Goal: Task Accomplishment & Management: Use online tool/utility

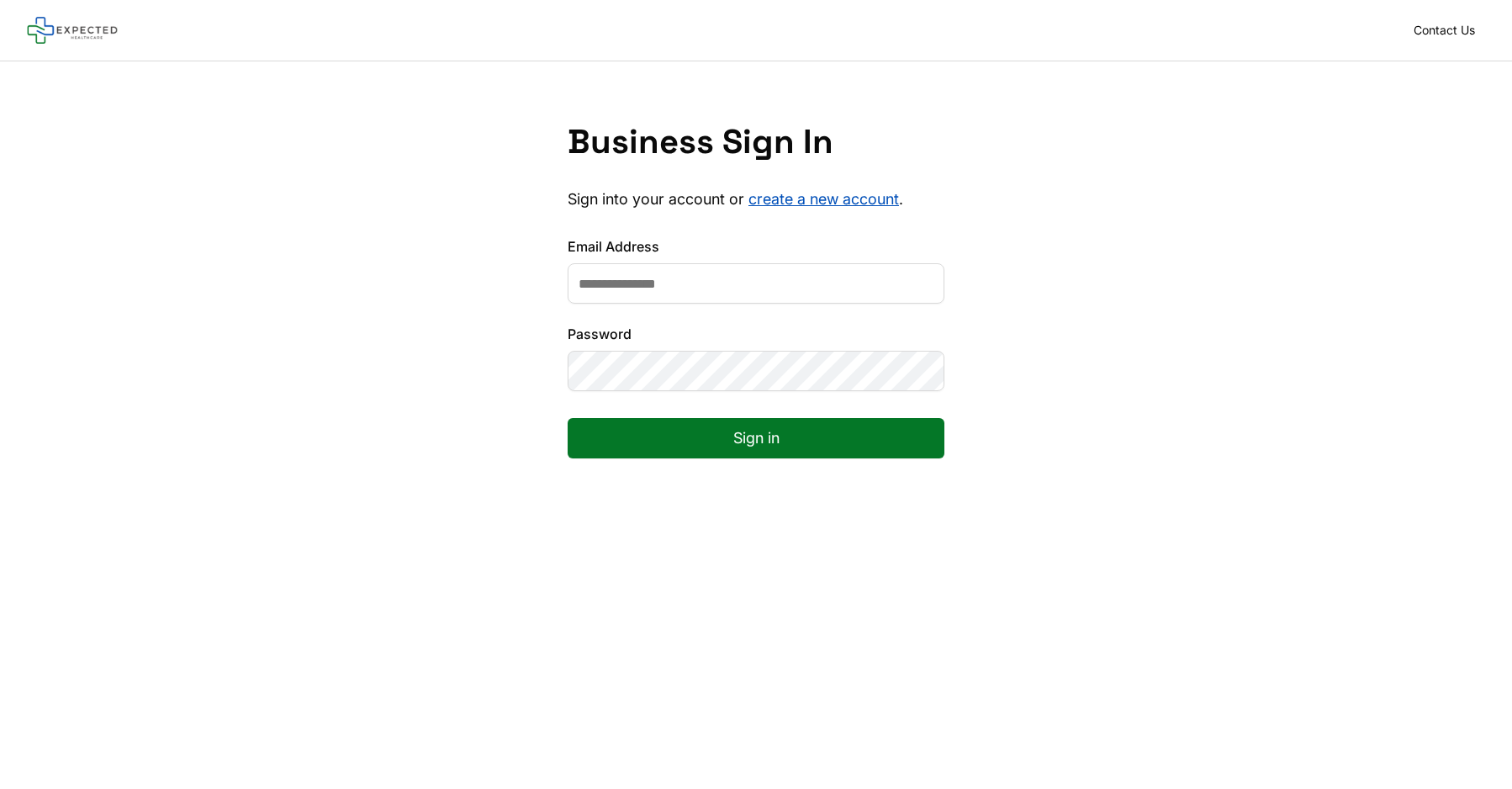
click at [747, 289] on input "Email Address" at bounding box center [756, 283] width 377 height 40
type input "**********"
click at [568, 418] on button "Sign in" at bounding box center [756, 438] width 377 height 40
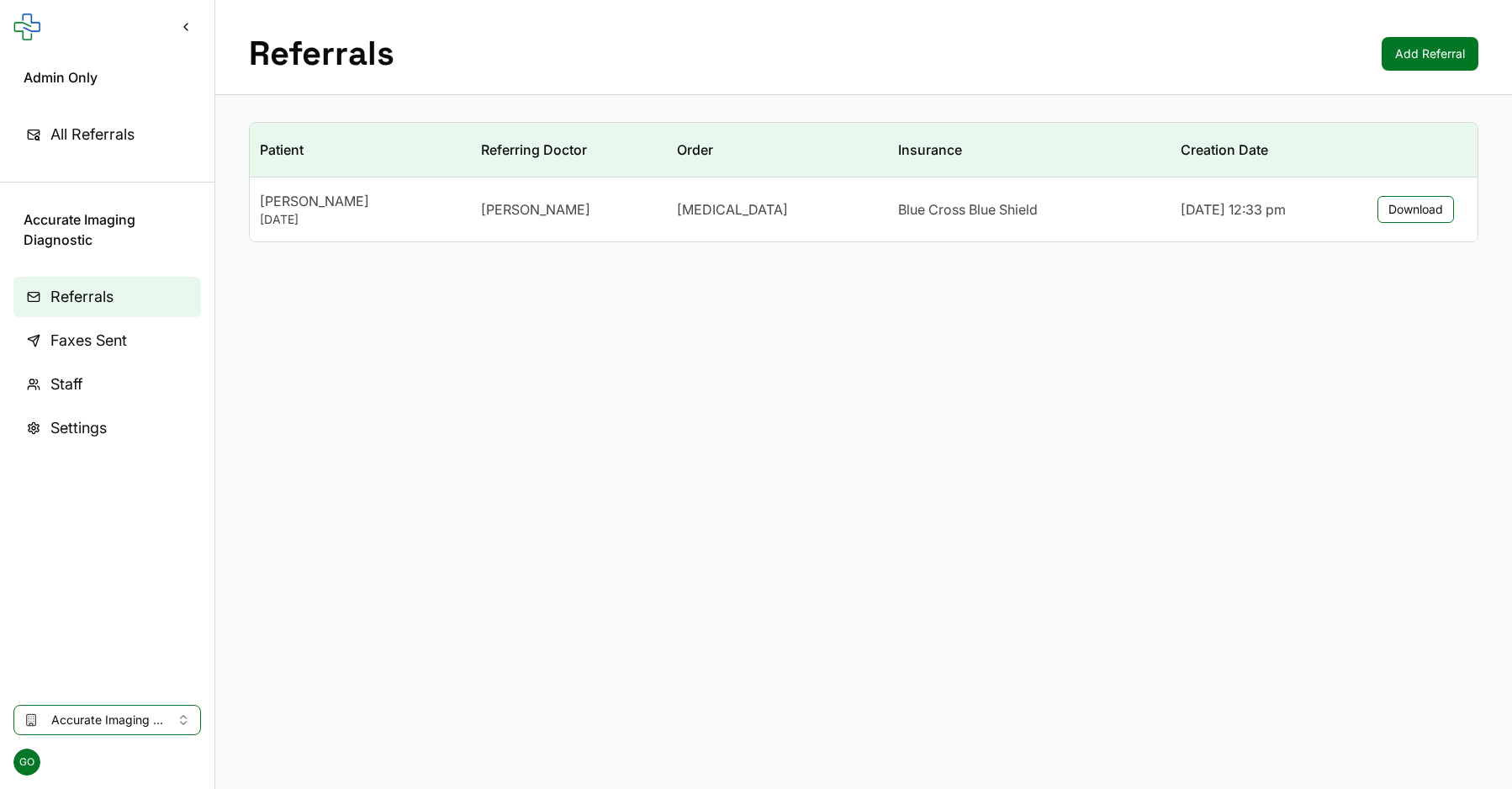
click at [127, 715] on span "Accurate Imaging Diagnostic" at bounding box center [107, 720] width 112 height 17
type input "**********"
click at [191, 680] on span "ae76f6ac-3e48-44f0-ba27-a2c6704def47" at bounding box center [171, 684] width 241 height 17
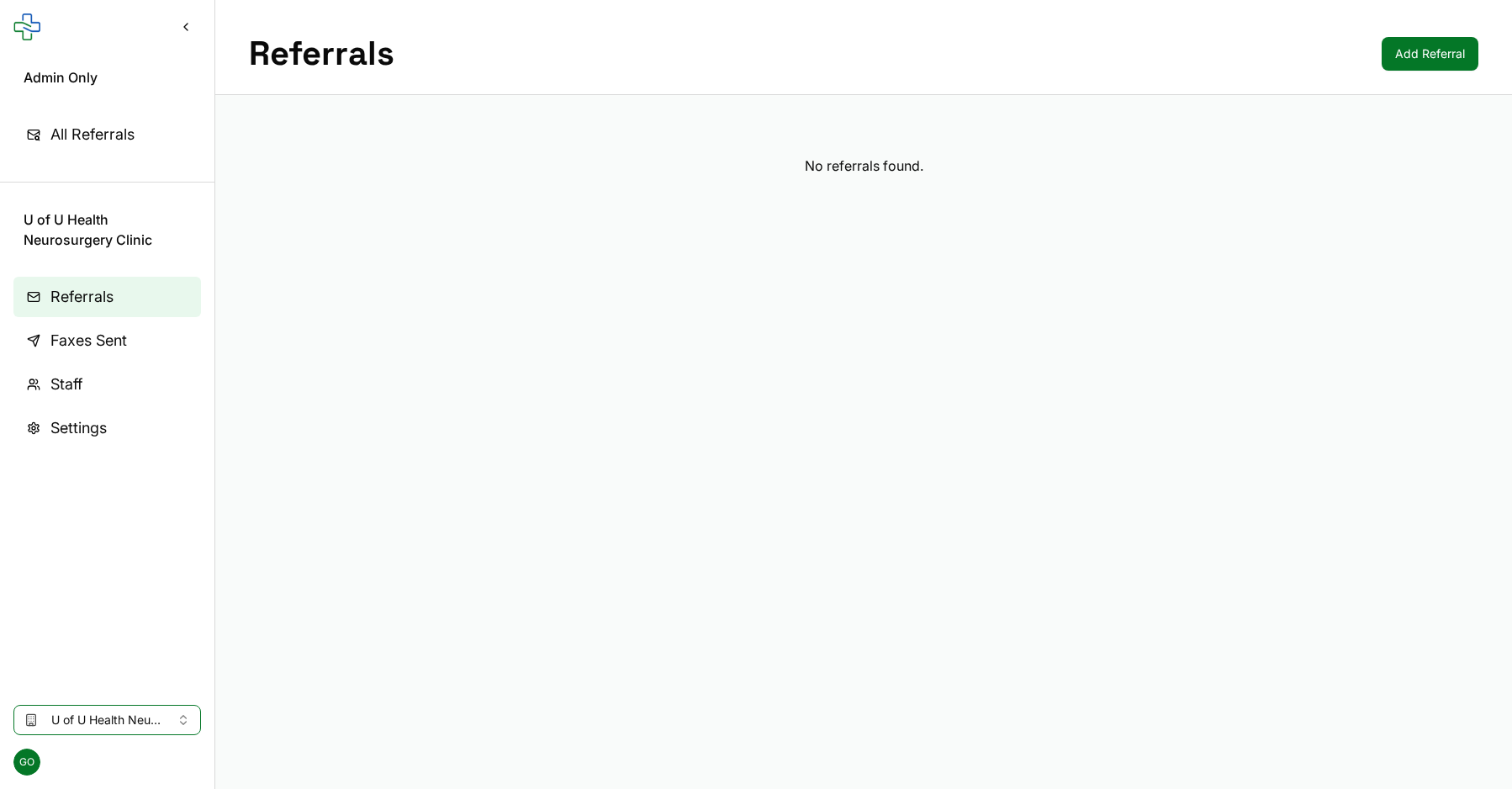
click at [154, 341] on link "Faxes Sent" at bounding box center [107, 340] width 188 height 40
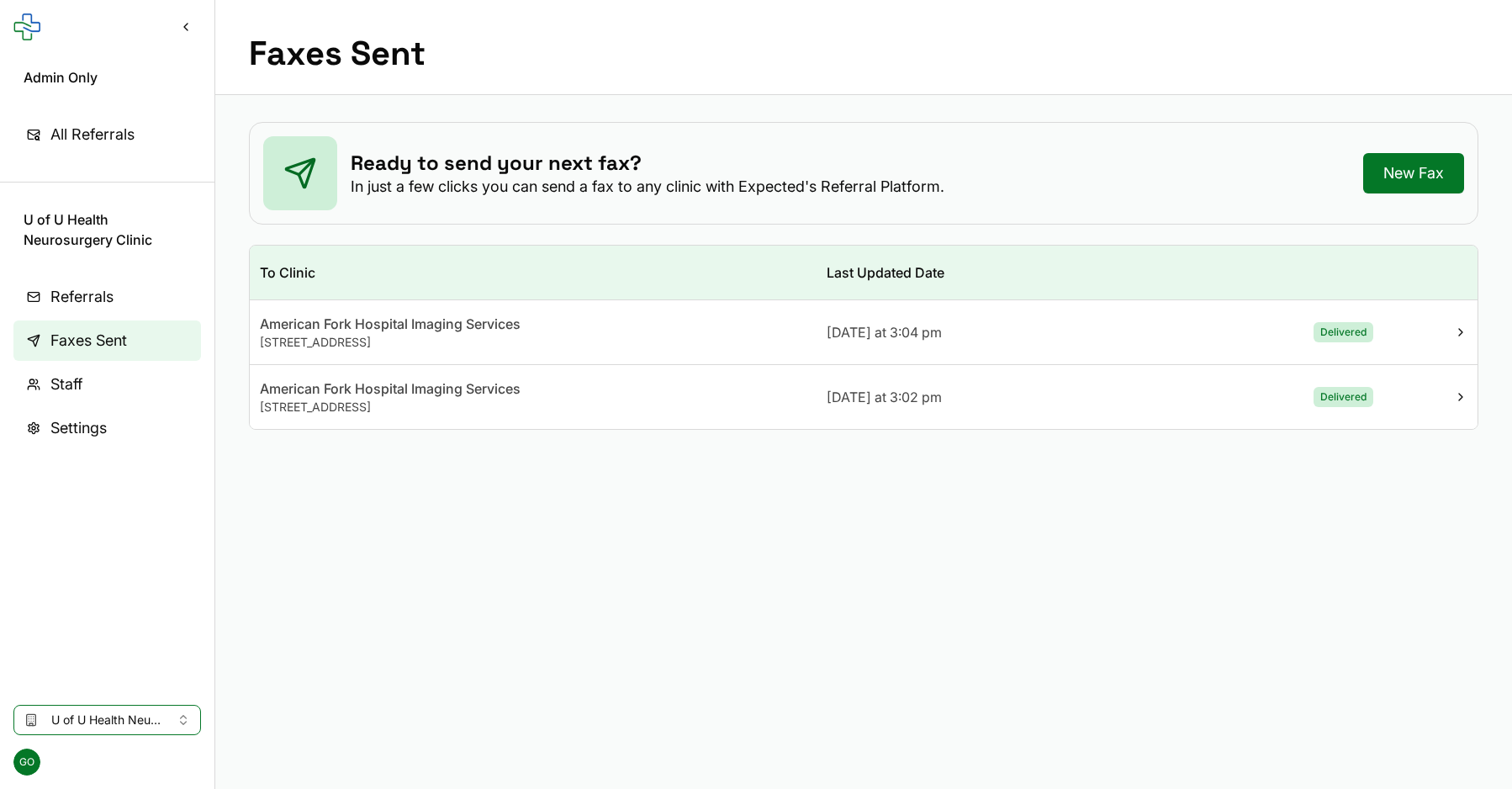
click at [674, 352] on td "American Fork Hospital Imaging Services [STREET_ADDRESS]" at bounding box center [533, 333] width 567 height 65
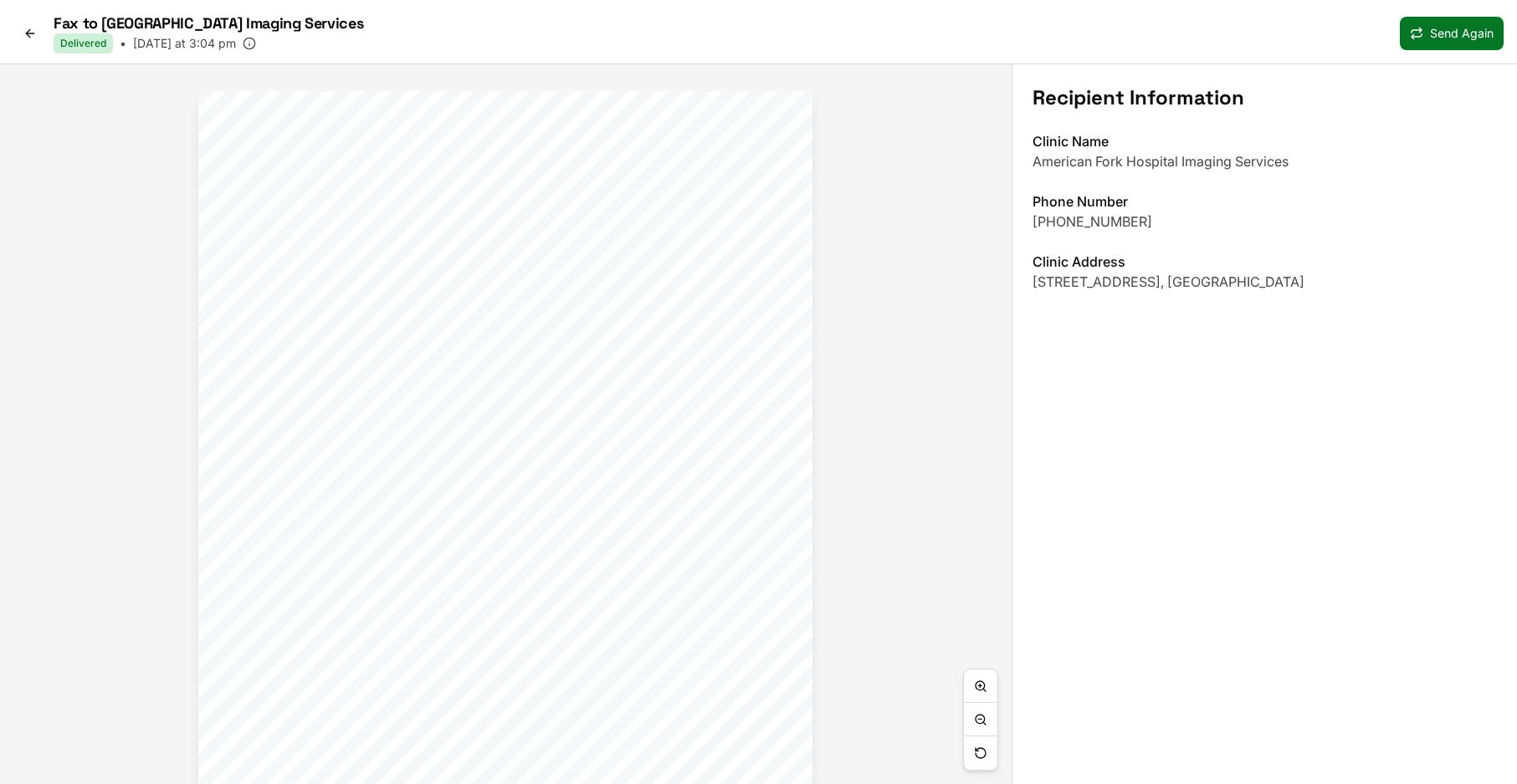
click at [35, 31] on icon at bounding box center [31, 33] width 14 height 14
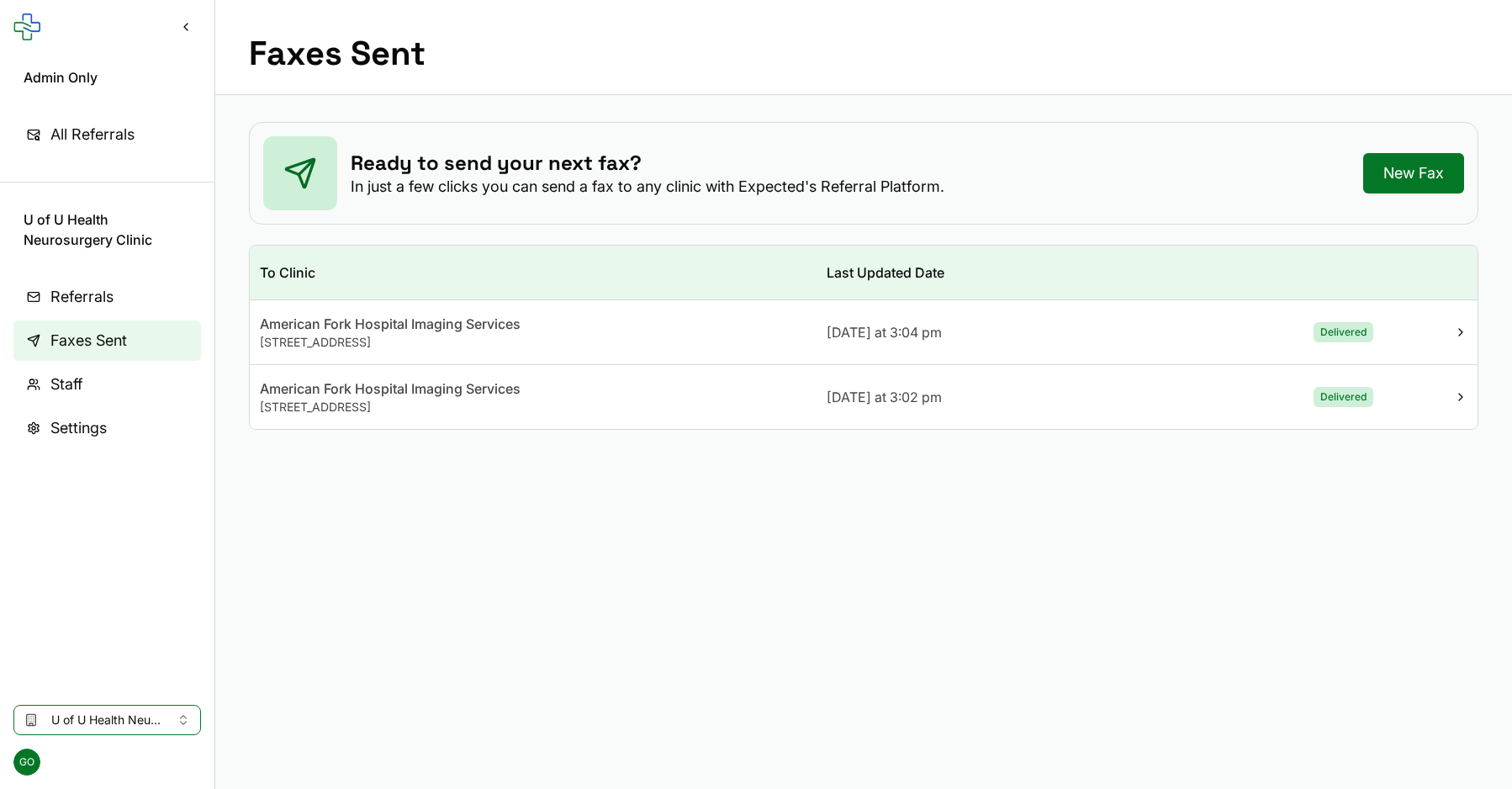
click at [411, 394] on div "American Fork Hospital Imaging Services" at bounding box center [533, 389] width 546 height 21
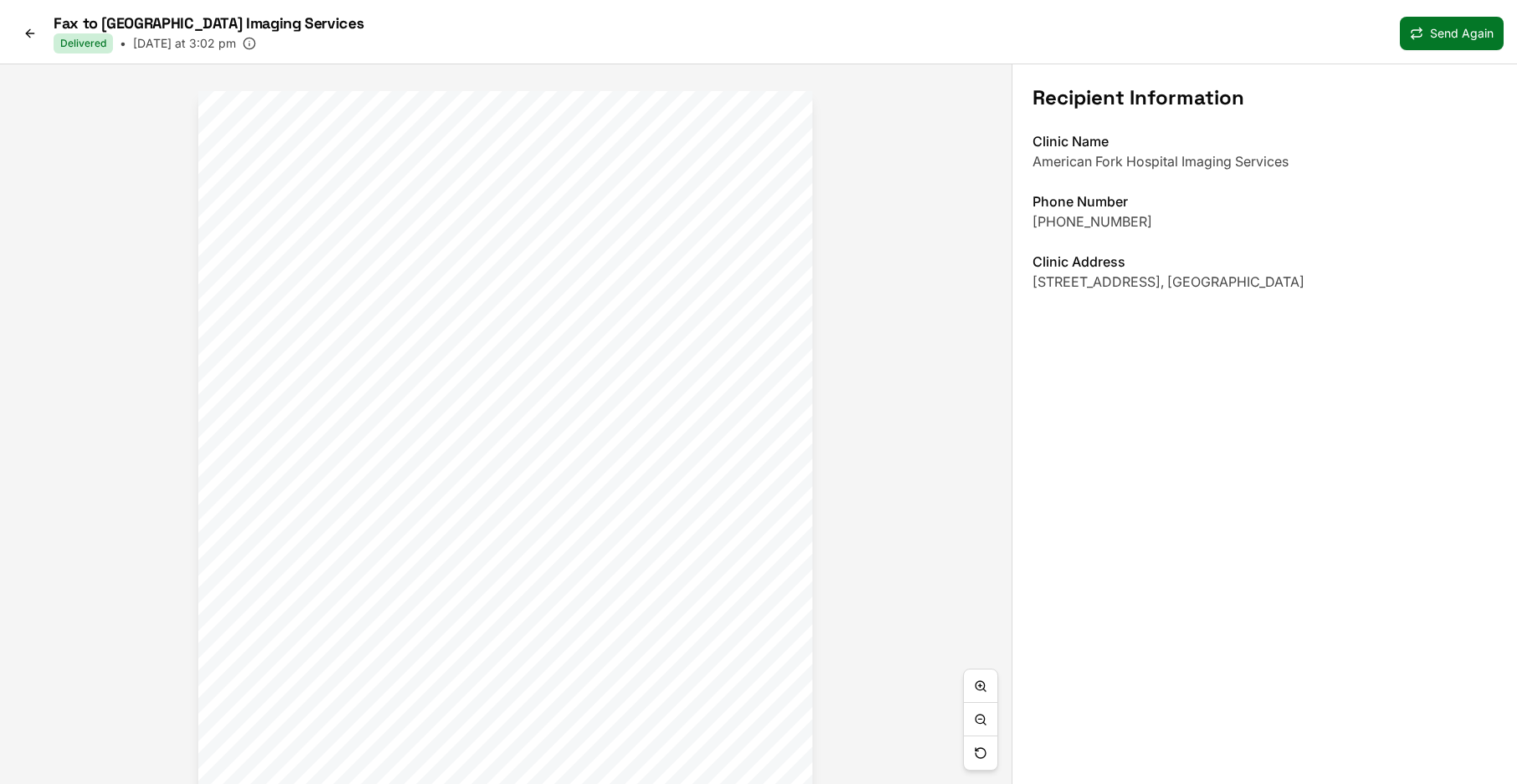
click at [21, 27] on link at bounding box center [30, 33] width 33 height 26
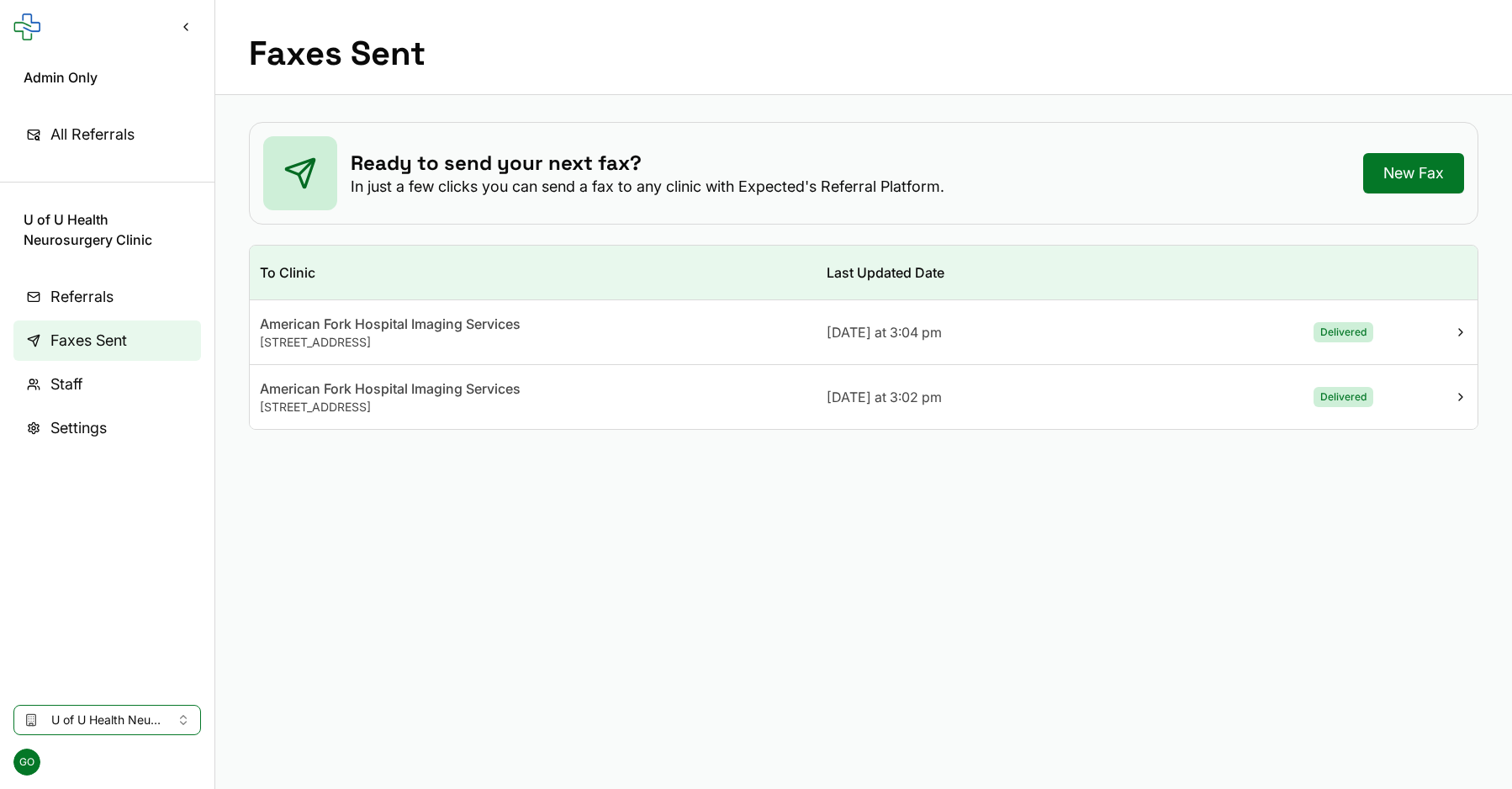
click at [539, 323] on div "American Fork Hospital Imaging Services" at bounding box center [533, 324] width 546 height 21
drag, startPoint x: 64, startPoint y: 218, endPoint x: 148, endPoint y: 252, distance: 90.6
click at [148, 252] on aside "Admin Only All Referrals U of U Health [MEDICAL_DATA] Clinic Referrals Faxes Se…" at bounding box center [107, 394] width 215 height 789
click at [113, 414] on link "Settings" at bounding box center [107, 427] width 188 height 40
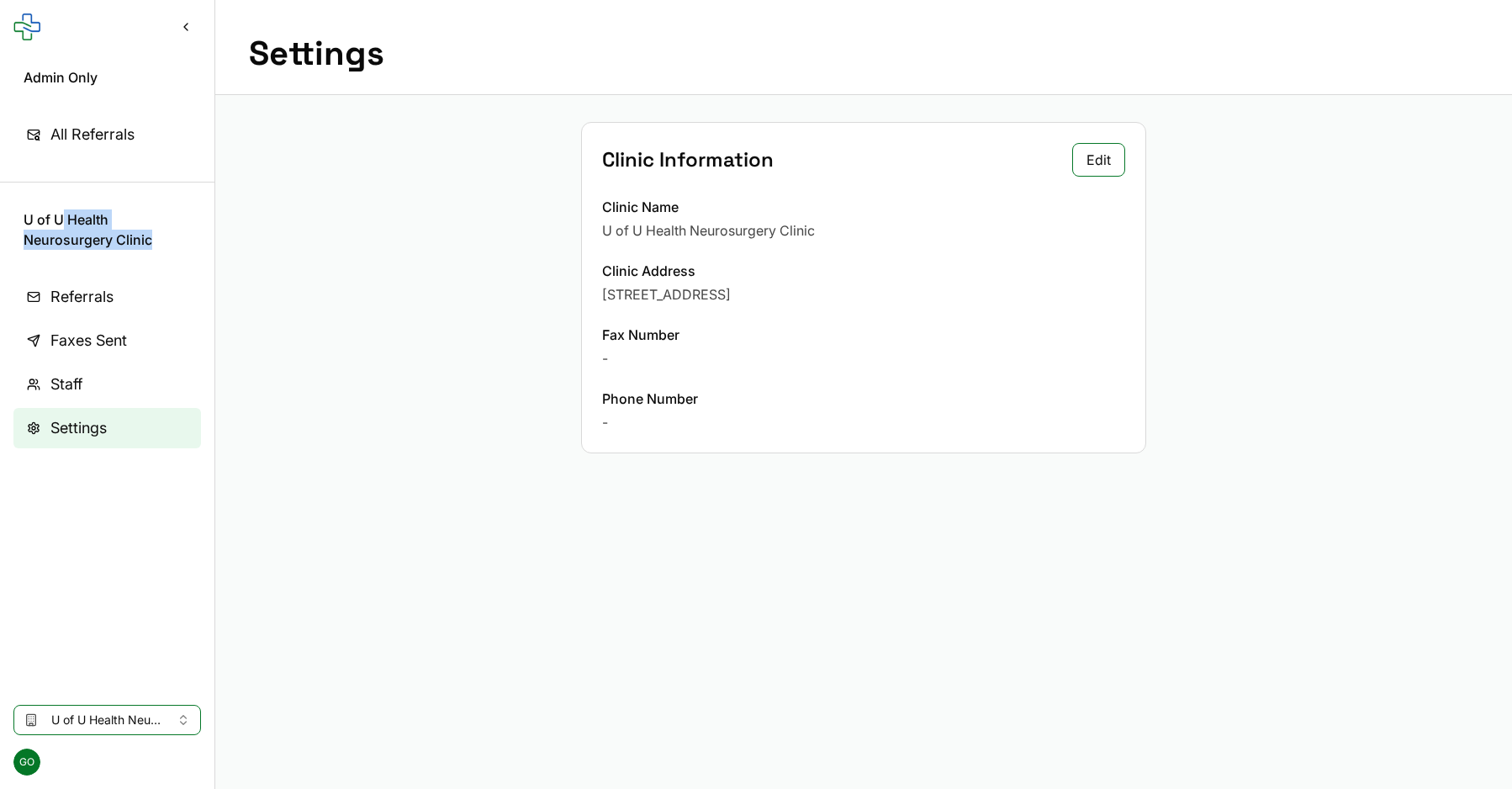
click at [1086, 157] on button "Edit" at bounding box center [1098, 159] width 53 height 33
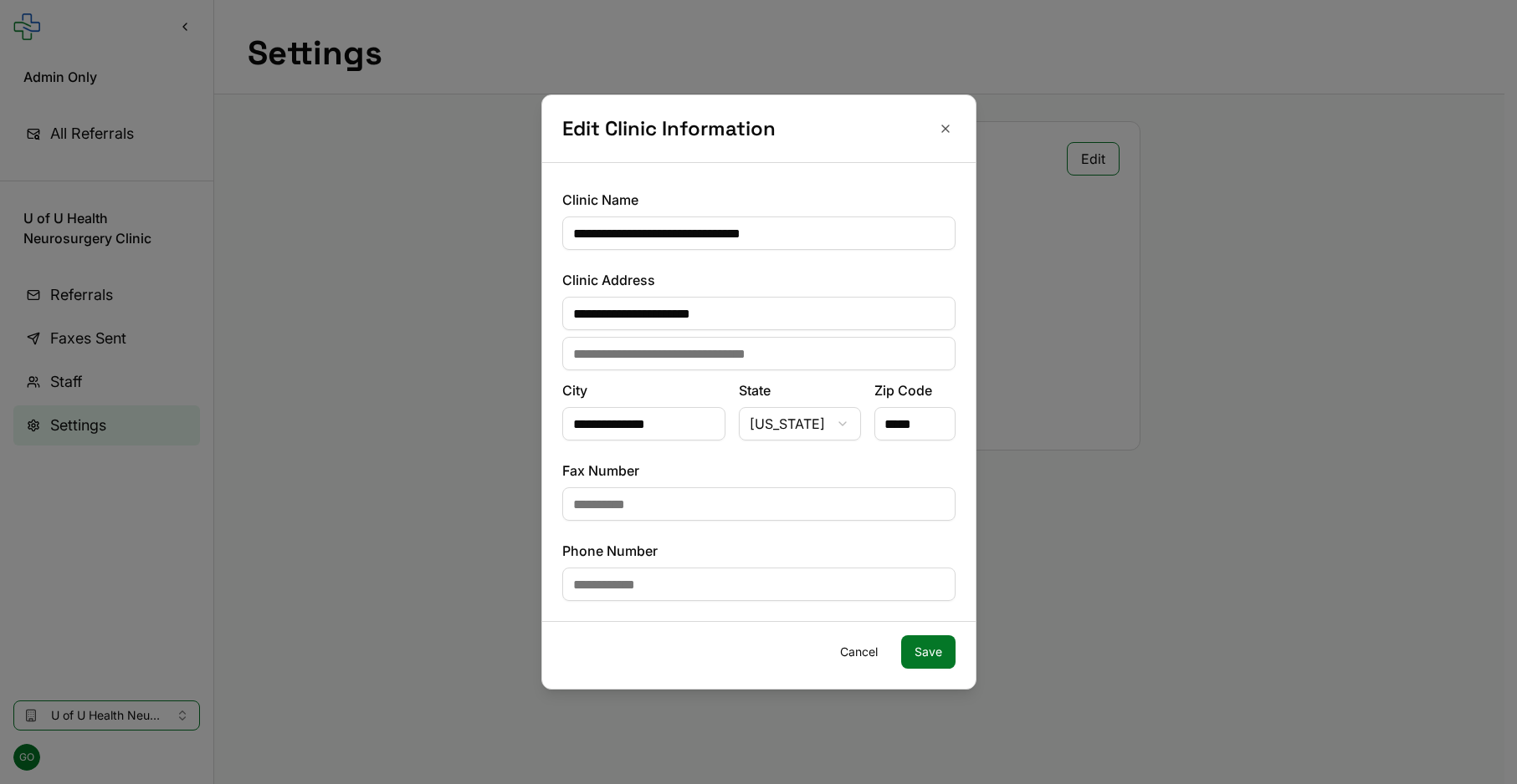
click at [618, 239] on input "**********" at bounding box center [759, 232] width 394 height 33
click at [934, 656] on button "Save" at bounding box center [928, 652] width 55 height 33
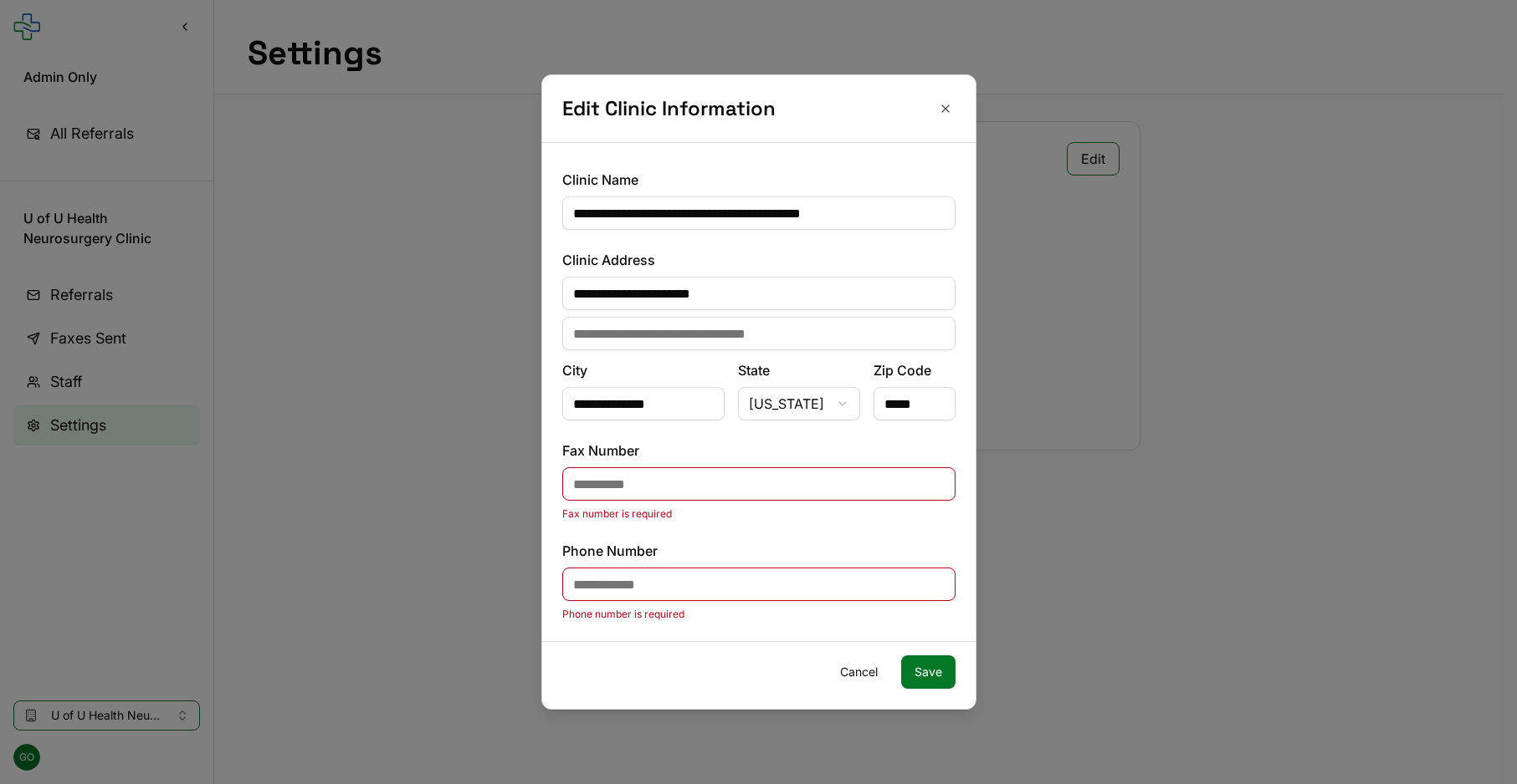
click at [863, 672] on button "Cancel" at bounding box center [859, 672] width 65 height 33
type input "**********"
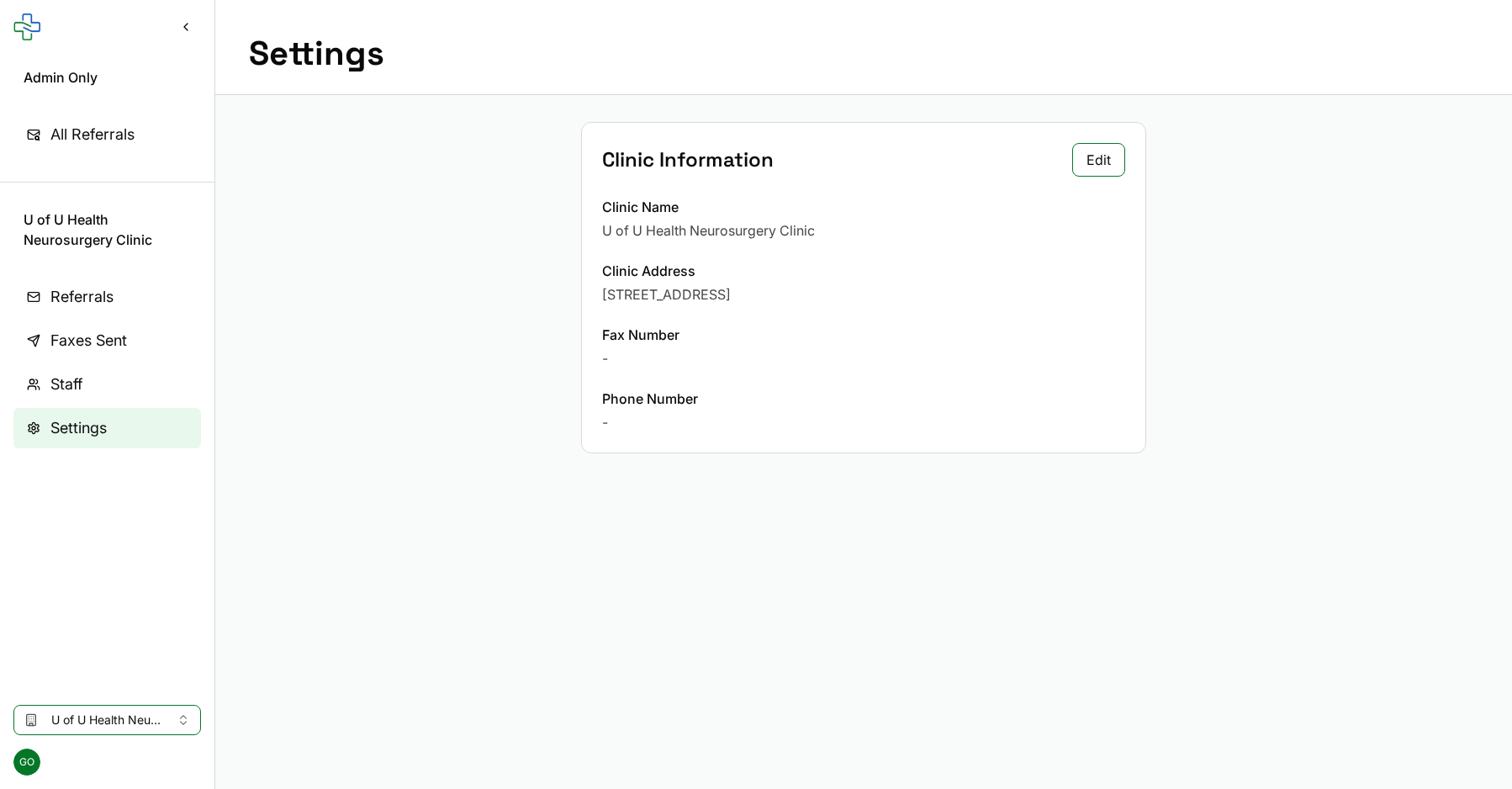
click at [464, 290] on div "Clinic Information Edit Clinic Name U of U Health Neurosurgery Clinic Clinic Ad…" at bounding box center [863, 288] width 1297 height 386
click at [776, 292] on div "175 Medical Drive North, Salt Lake City, UT 84132" at bounding box center [863, 295] width 523 height 21
copy div "175 Medical Drive North, Salt Lake City, UT 84132"
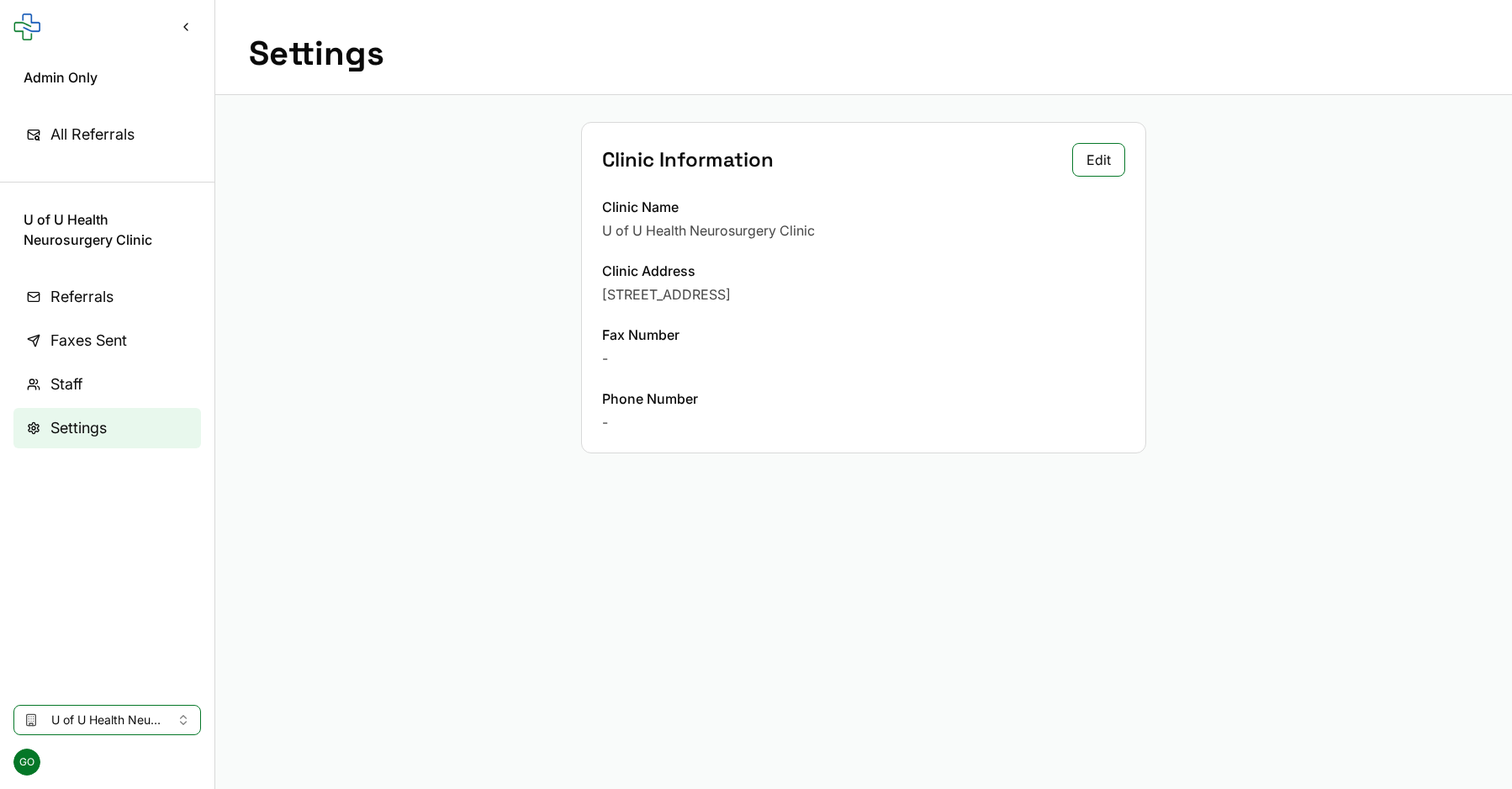
click at [795, 228] on div "U of U Health Neurosurgery Clinic" at bounding box center [863, 230] width 523 height 21
click at [788, 229] on div "U of U Health Neurosurgery Clinic" at bounding box center [863, 230] width 523 height 21
click at [788, 230] on div "U of U Health Neurosurgery Clinic" at bounding box center [863, 230] width 523 height 21
drag, startPoint x: 27, startPoint y: 217, endPoint x: 119, endPoint y: 243, distance: 95.6
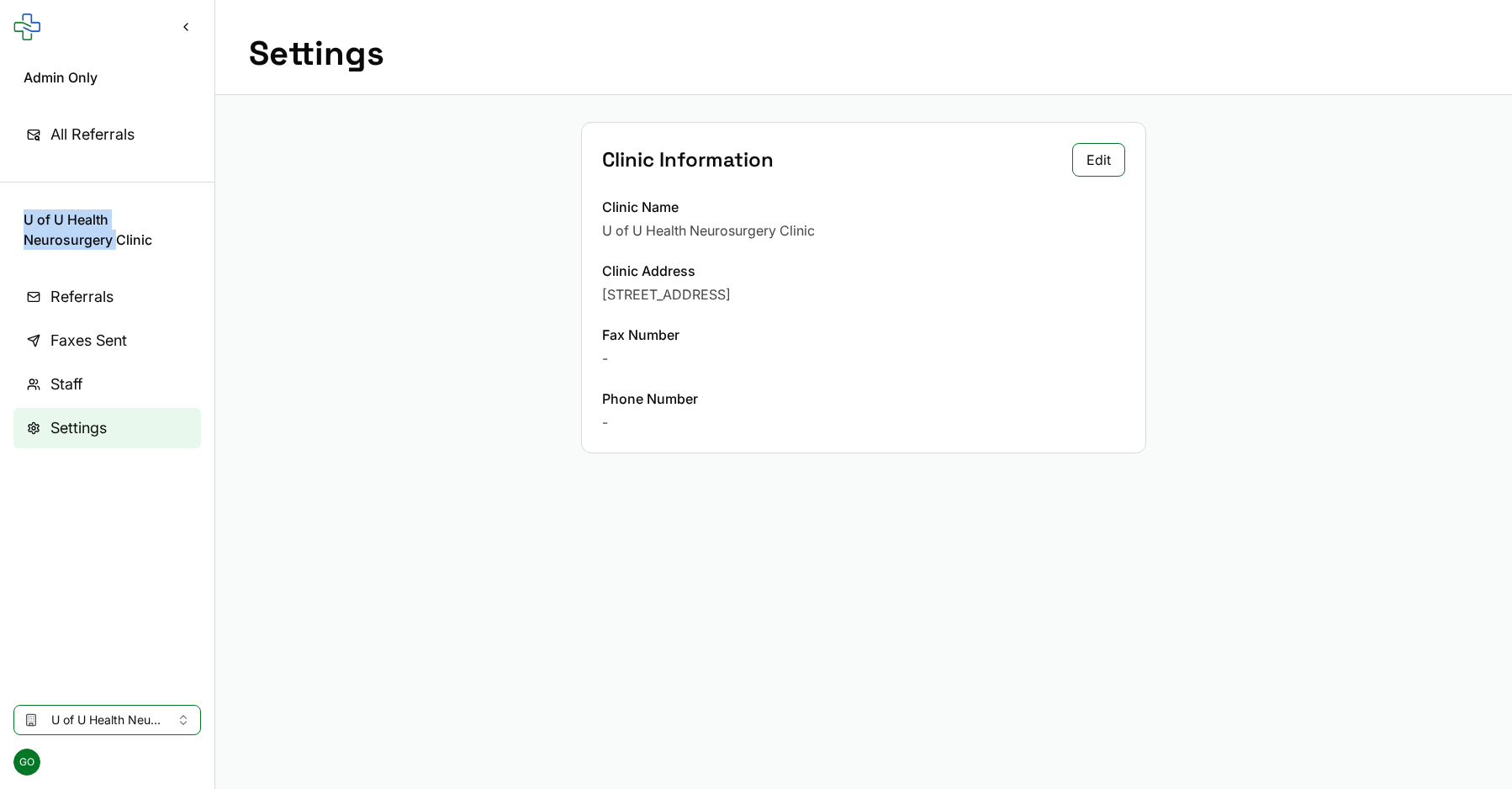
click at [119, 243] on span "U of U Health Neurosurgery Clinic" at bounding box center [107, 230] width 167 height 40
click at [644, 109] on div "Clinic Information Edit Clinic Name U of U Health Neurosurgery Clinic Clinic Ad…" at bounding box center [863, 288] width 1297 height 386
click at [98, 318] on nav "Referrals Faxes Sent Staff Settings" at bounding box center [107, 477] width 214 height 428
click at [103, 335] on span "Faxes Sent" at bounding box center [88, 341] width 76 height 24
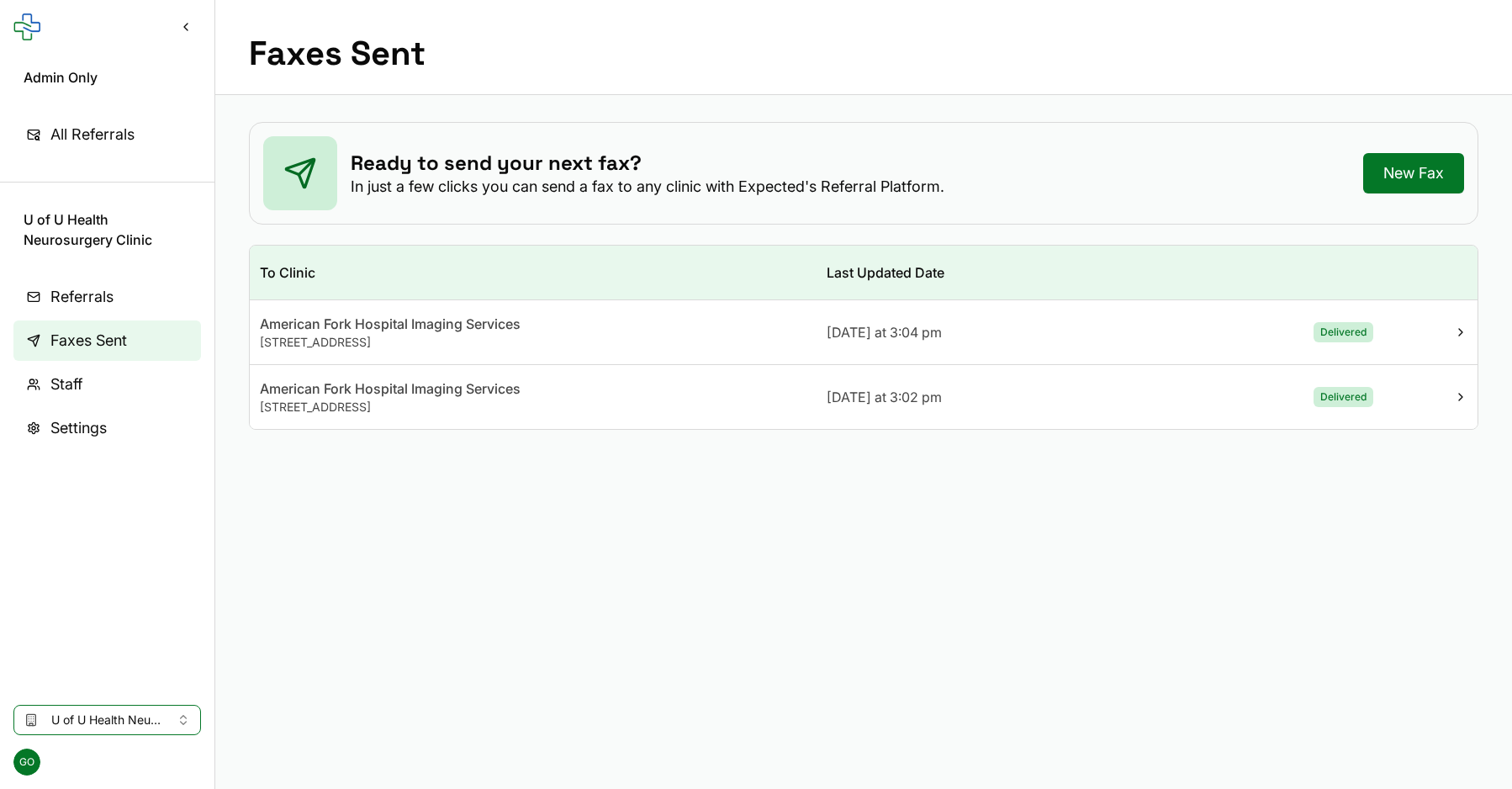
click at [1425, 161] on link "New Fax" at bounding box center [1414, 173] width 101 height 40
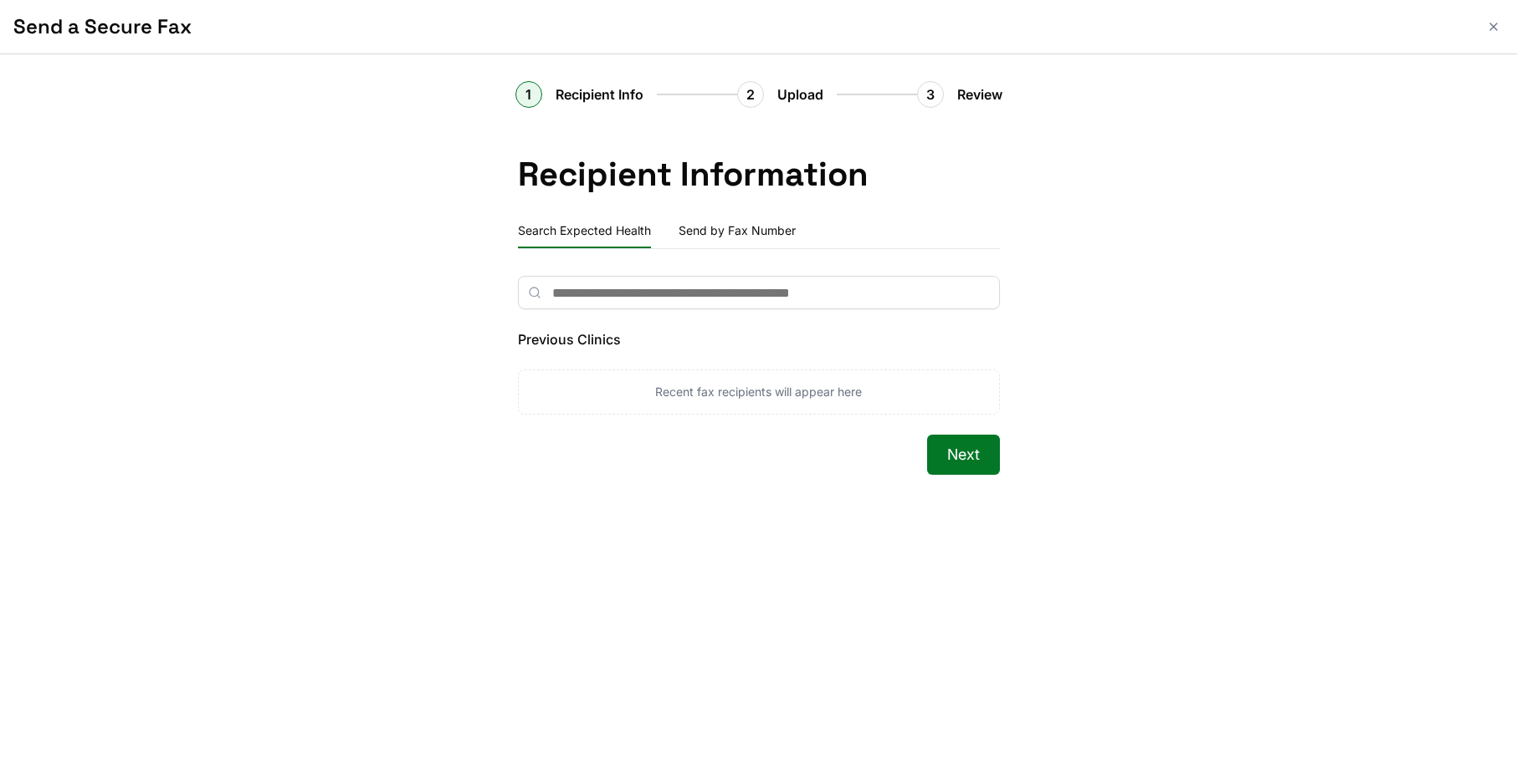
click at [687, 295] on input "text" at bounding box center [759, 292] width 482 height 33
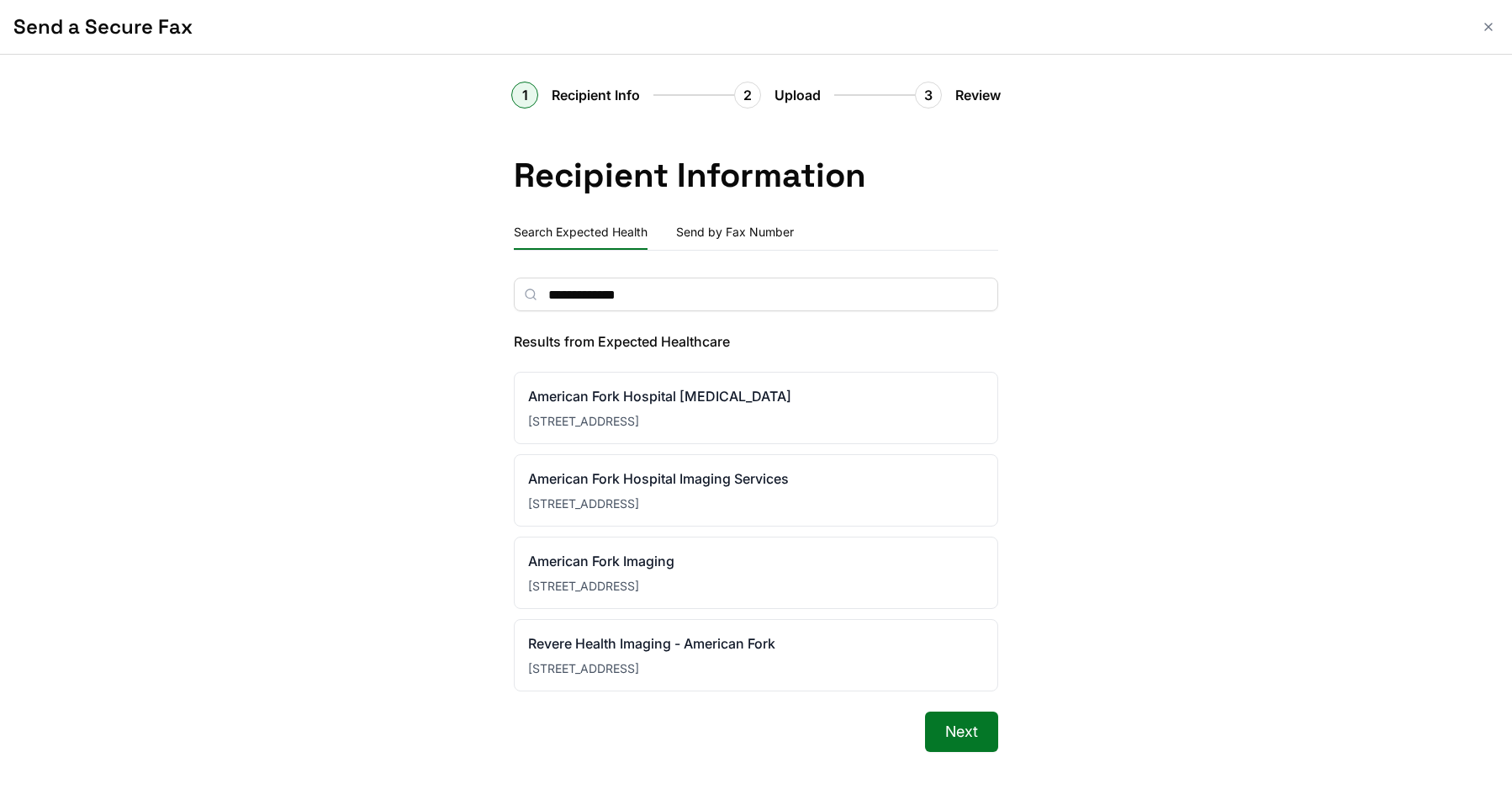
type input "**********"
click at [770, 488] on div "American Fork Hospital Imaging Services" at bounding box center [756, 479] width 455 height 21
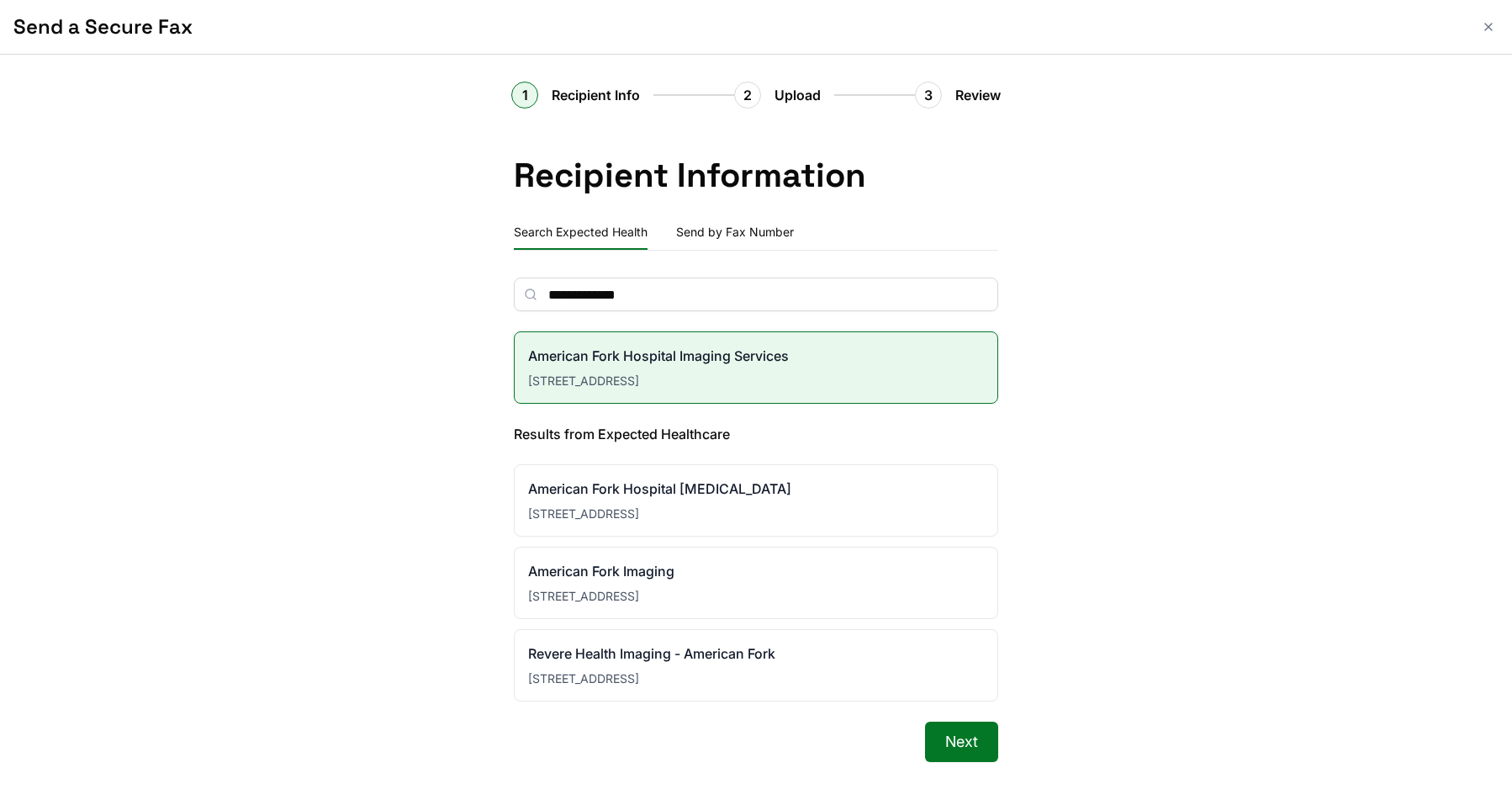
click at [957, 738] on button "Next" at bounding box center [961, 742] width 73 height 40
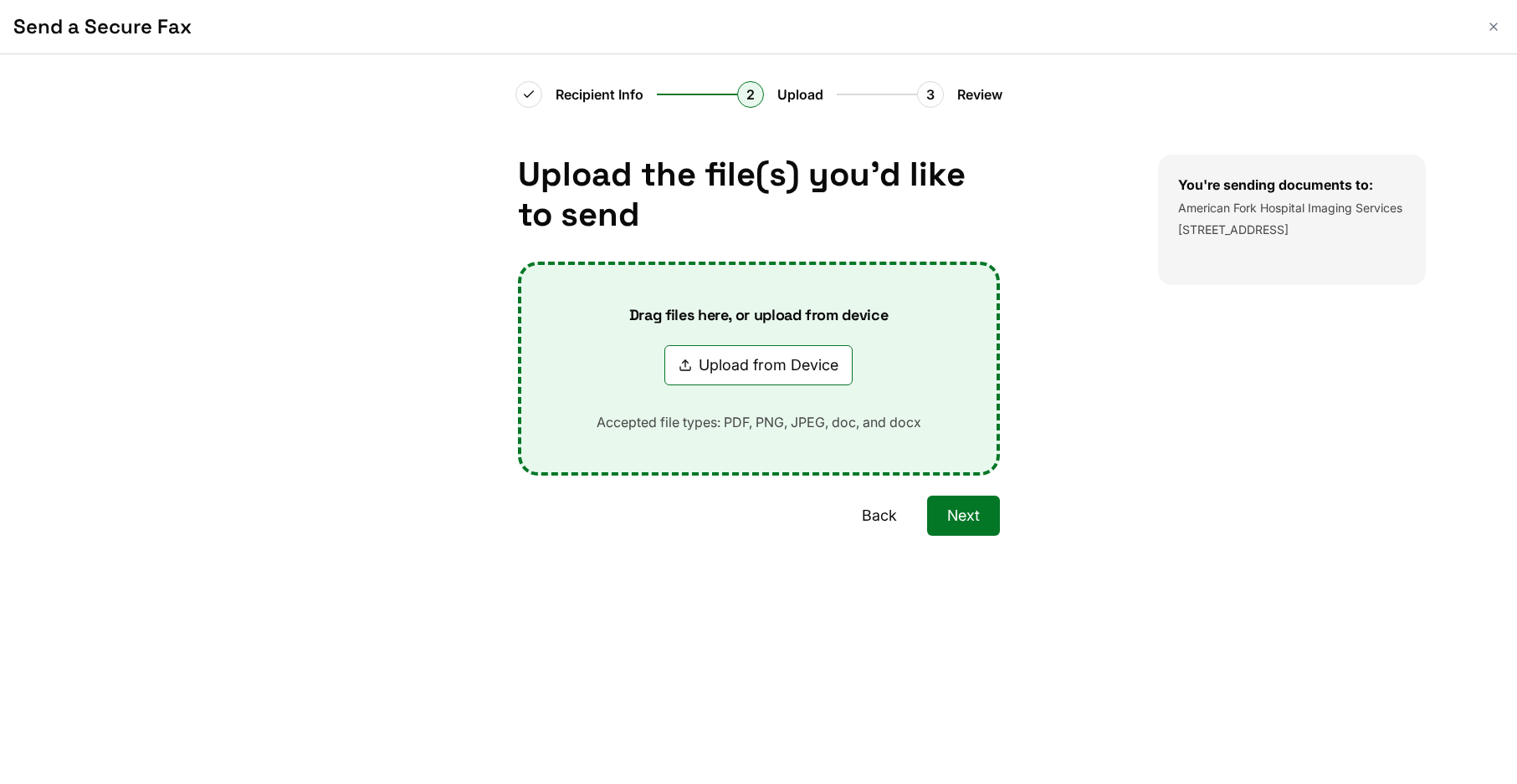
click at [884, 520] on button "Back" at bounding box center [879, 516] width 75 height 40
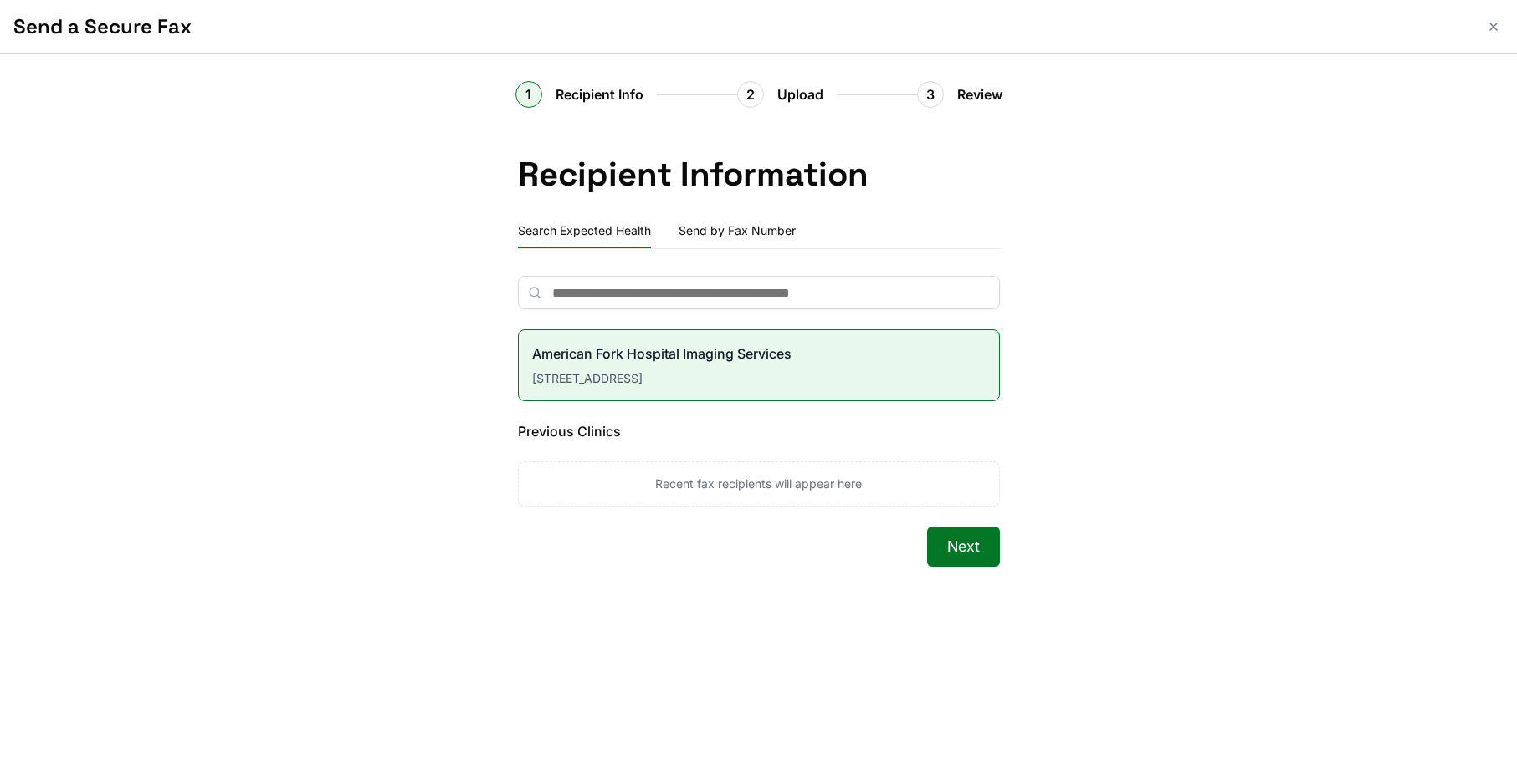
click at [875, 540] on div "Next" at bounding box center [759, 587] width 482 height 120
click at [1487, 23] on icon "Close" at bounding box center [1494, 27] width 14 height 14
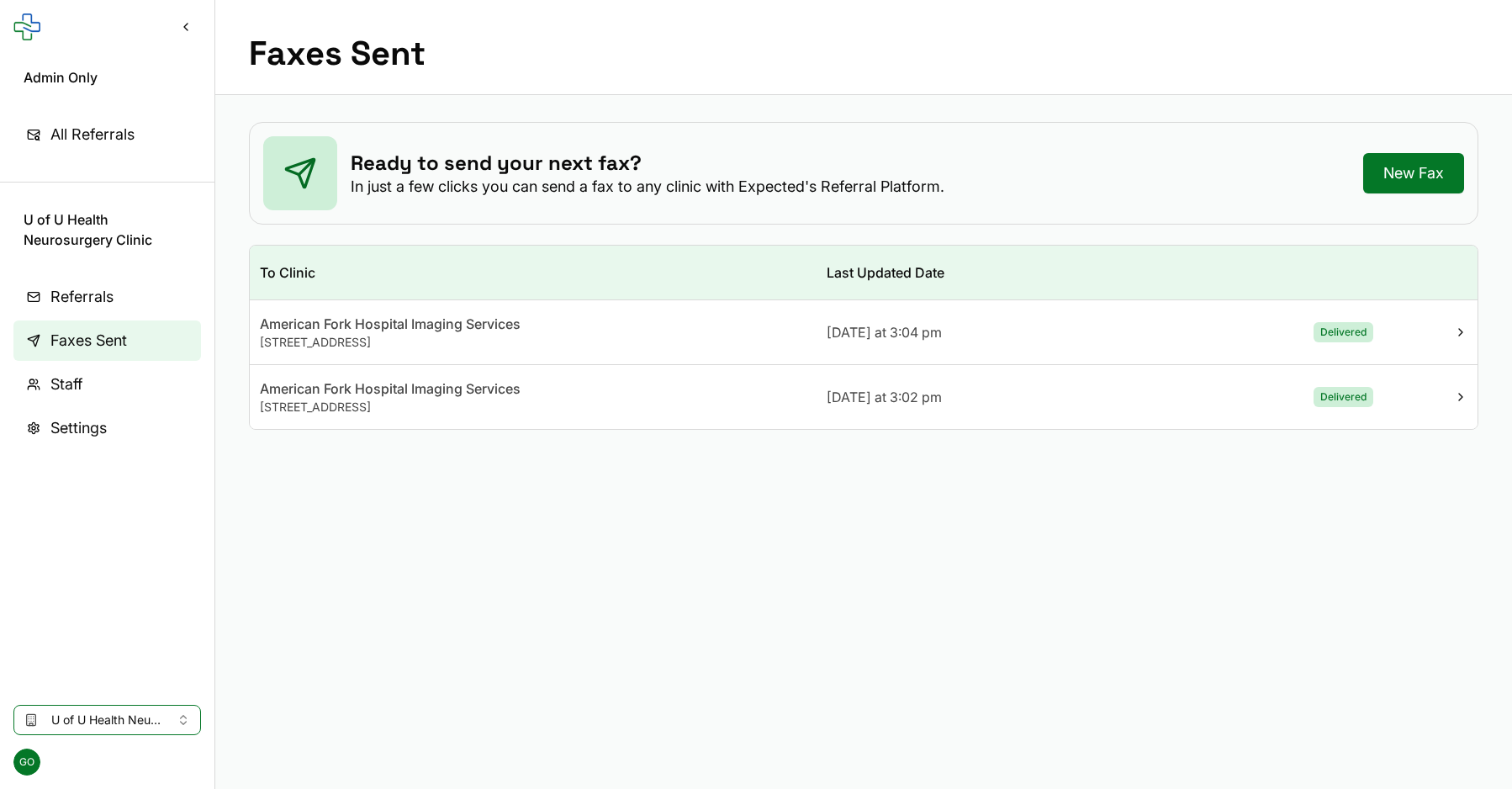
click at [827, 350] on td "[DATE] at 3:04 pm" at bounding box center [1005, 333] width 378 height 65
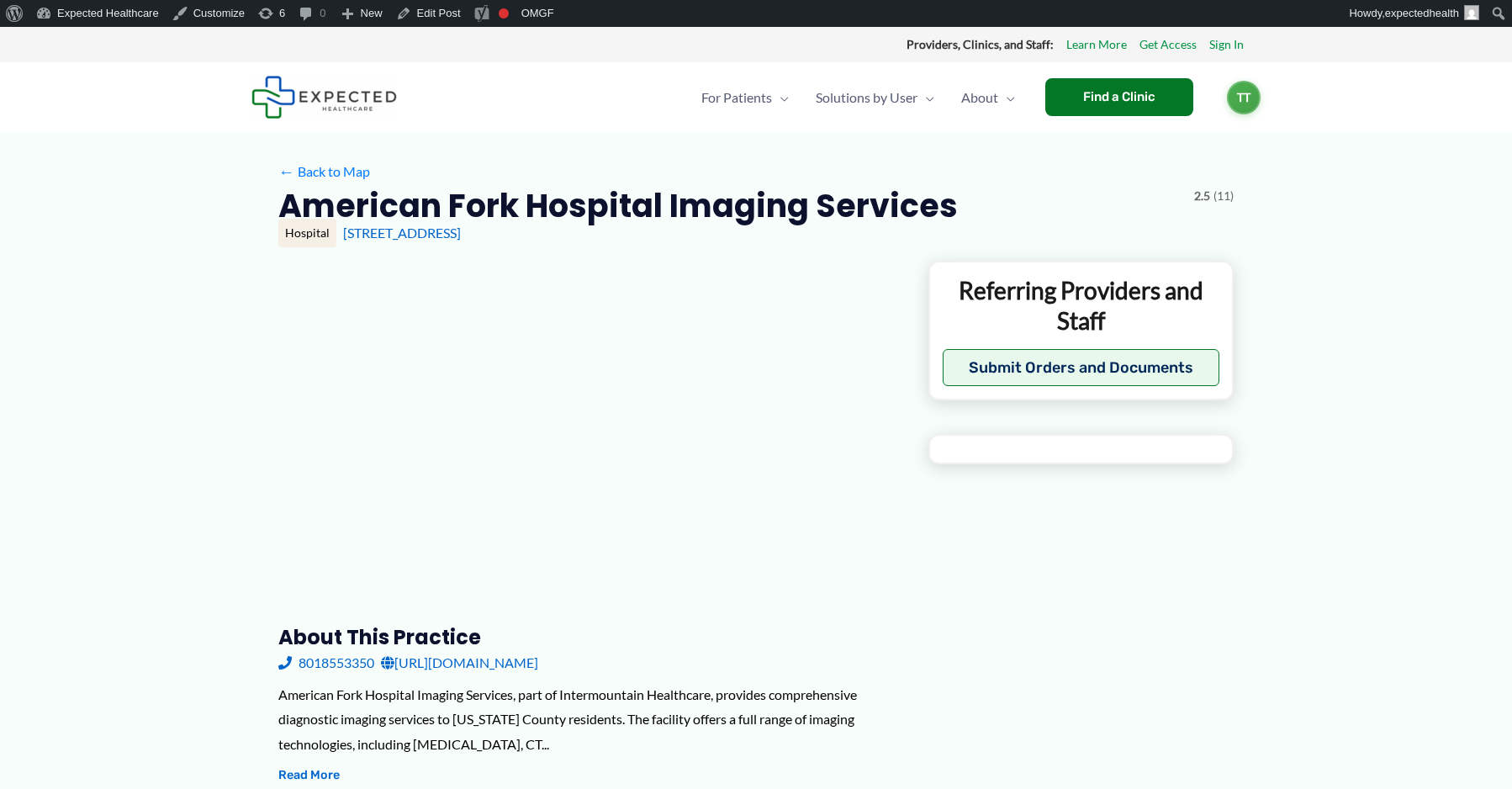
type input "**********"
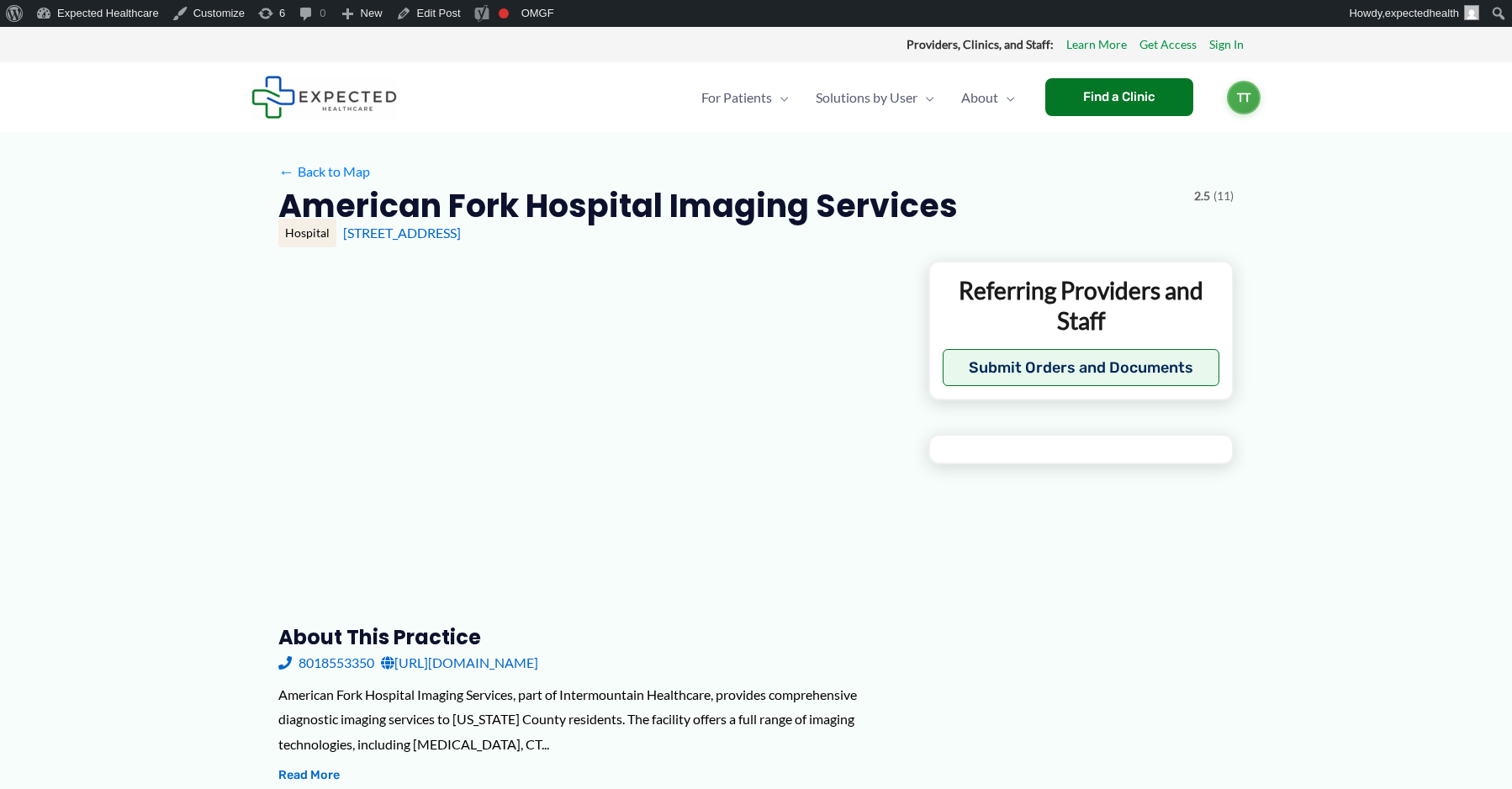
type input "**********"
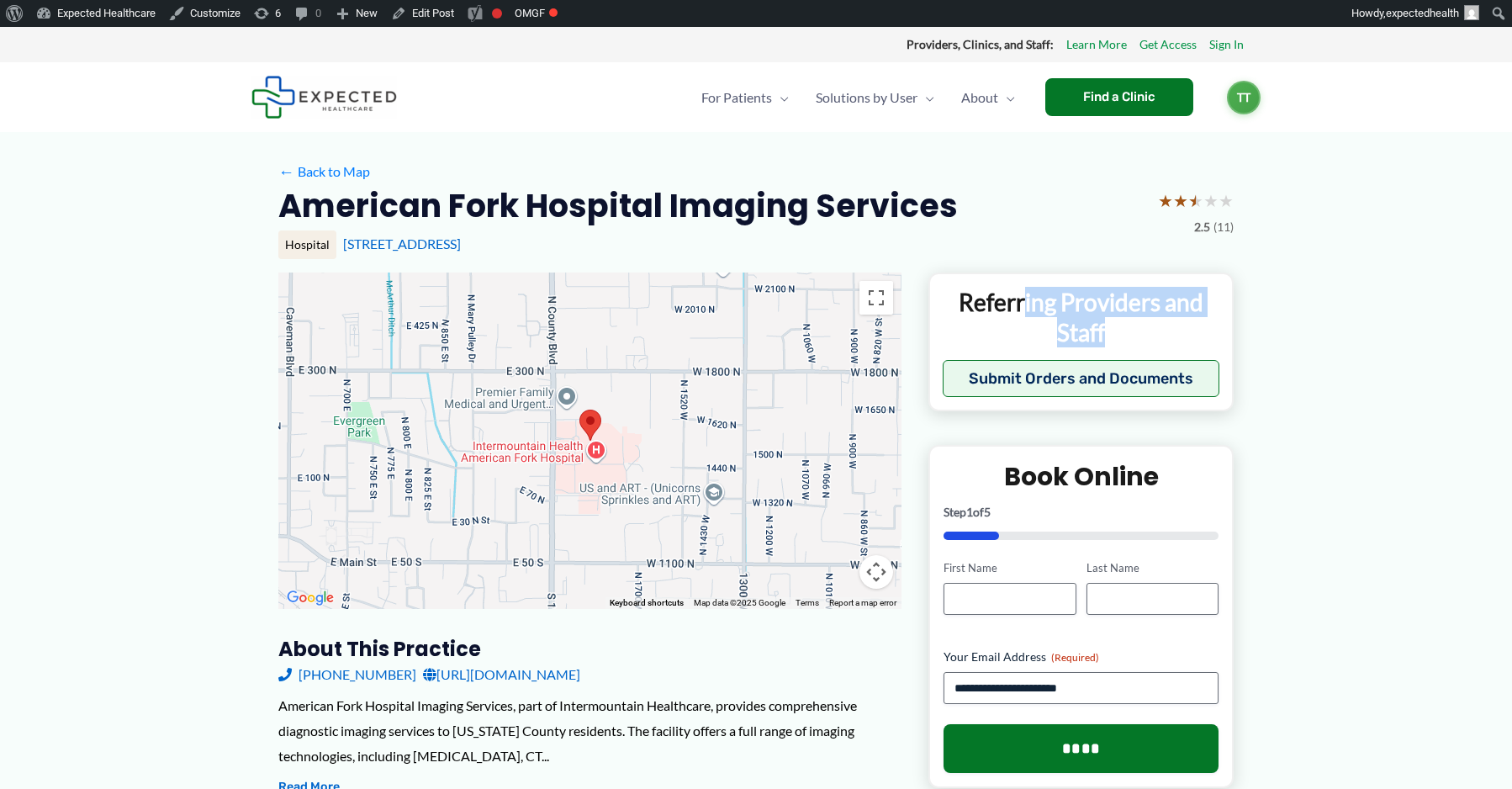
drag, startPoint x: 1021, startPoint y: 296, endPoint x: 1022, endPoint y: 309, distance: 13.0
click at [1093, 332] on p "Referring Providers and Staff" at bounding box center [1080, 318] width 277 height 62
click at [933, 304] on div "Clinics and Businesses Referring Providers and Staff Submit Orders and Documents" at bounding box center [1080, 342] width 306 height 140
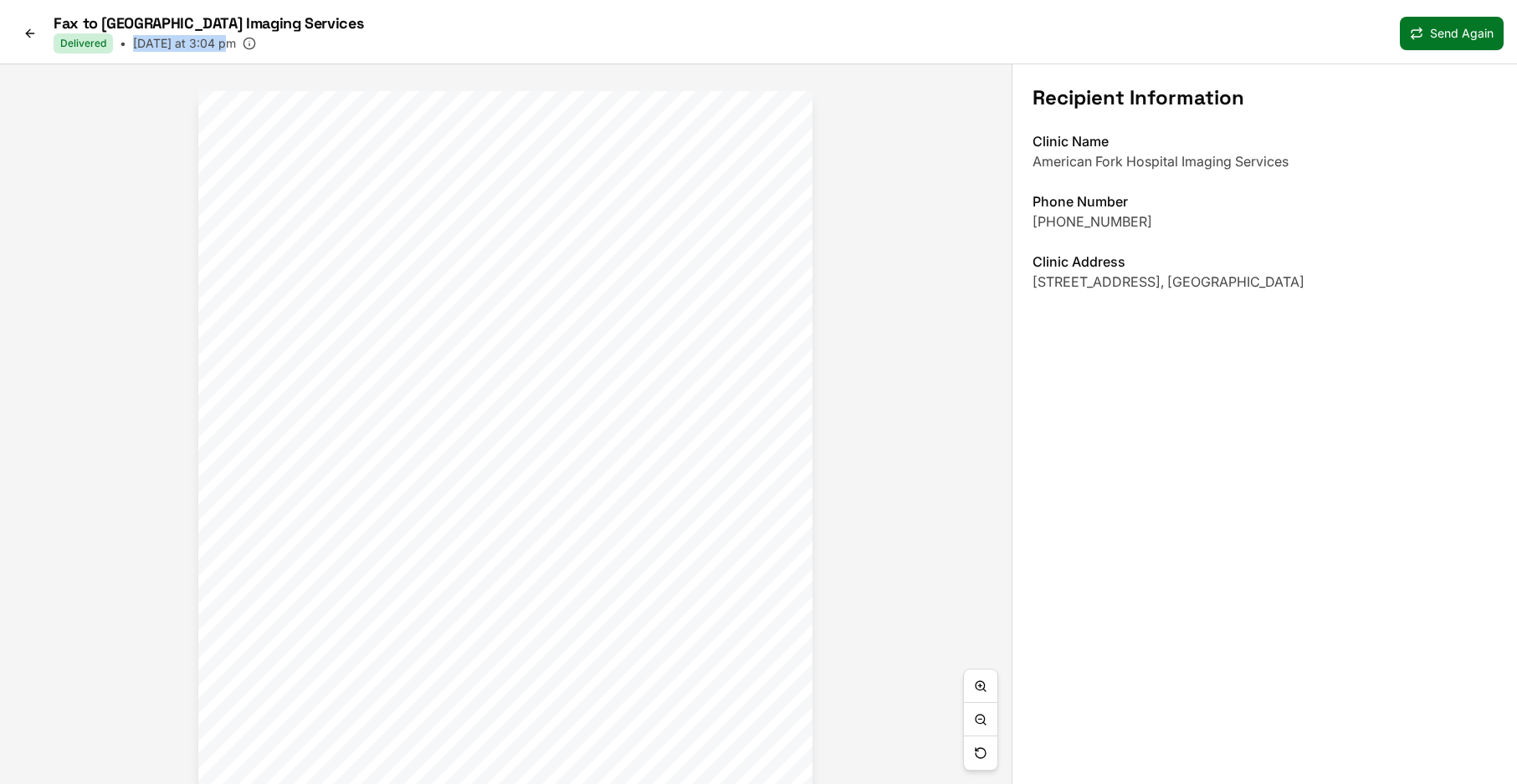
drag, startPoint x: 133, startPoint y: 43, endPoint x: 230, endPoint y: 47, distance: 97.1
click at [230, 47] on div "Delivered • Today at 3:04 pm" at bounding box center [208, 43] width 309 height 20
click at [30, 34] on icon at bounding box center [31, 33] width 14 height 14
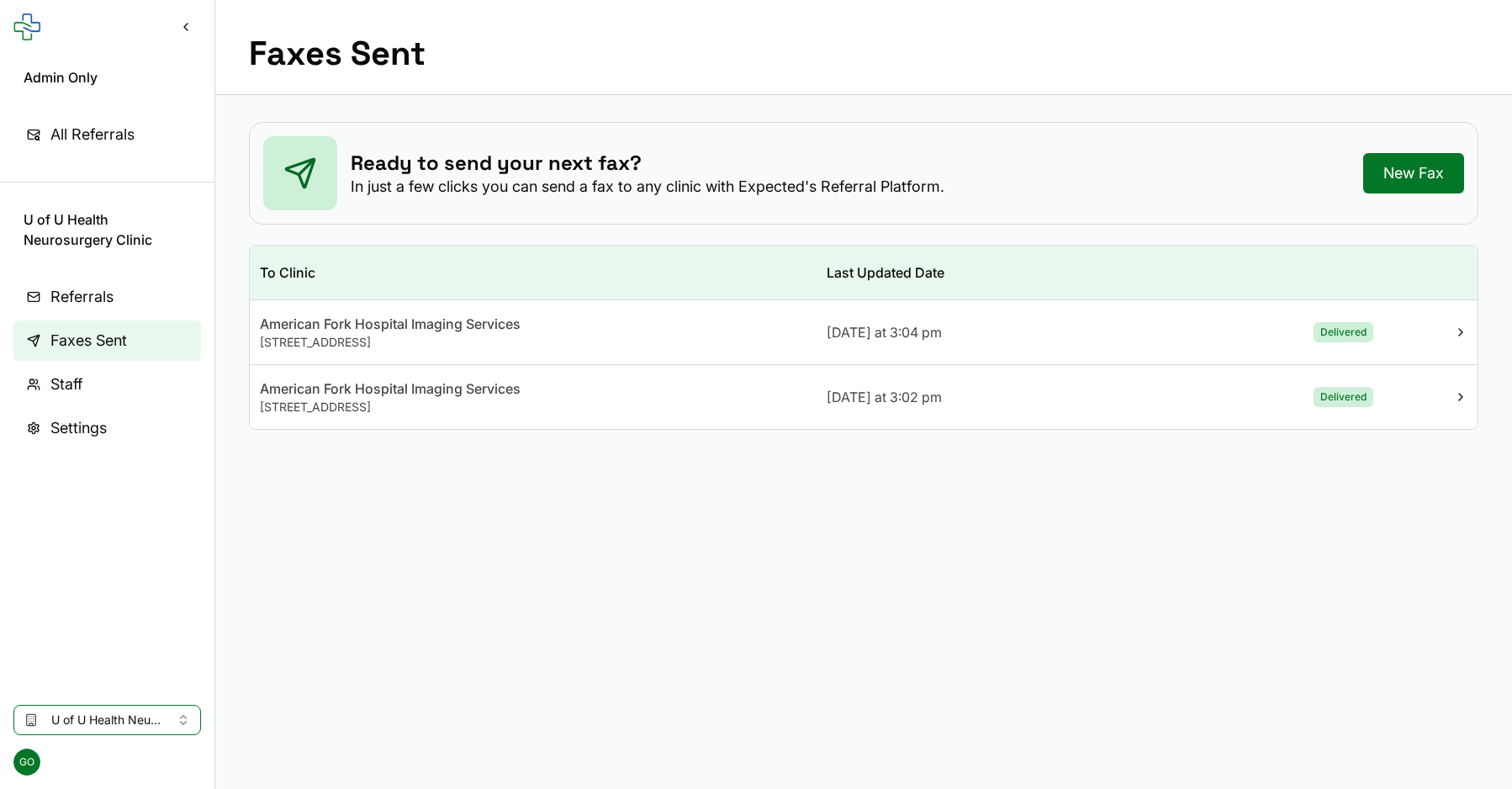
click at [134, 298] on link "Referrals" at bounding box center [107, 296] width 188 height 40
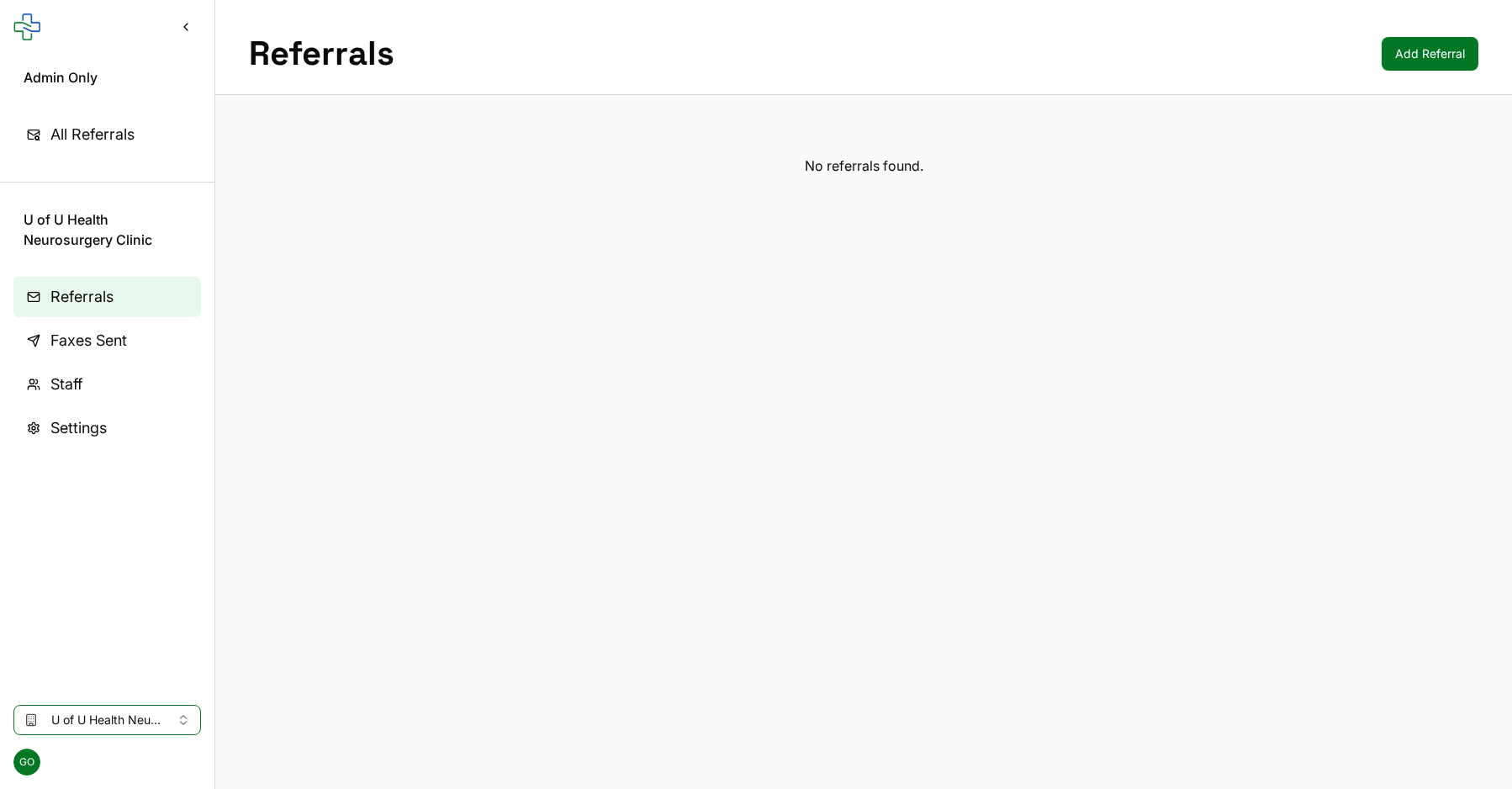
click at [117, 337] on span "Faxes Sent" at bounding box center [88, 341] width 76 height 24
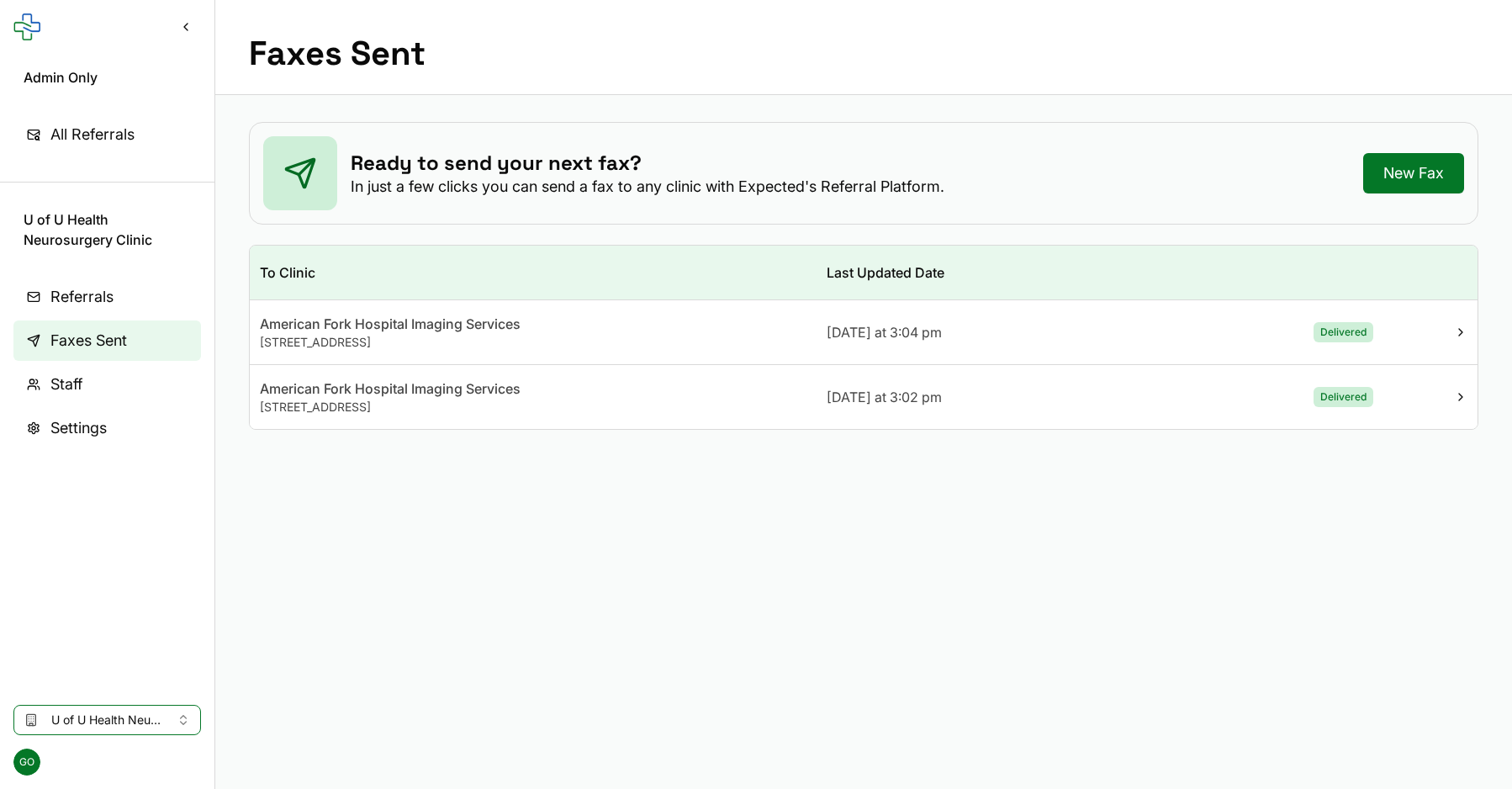
click at [1411, 168] on link "New Fax" at bounding box center [1414, 173] width 101 height 40
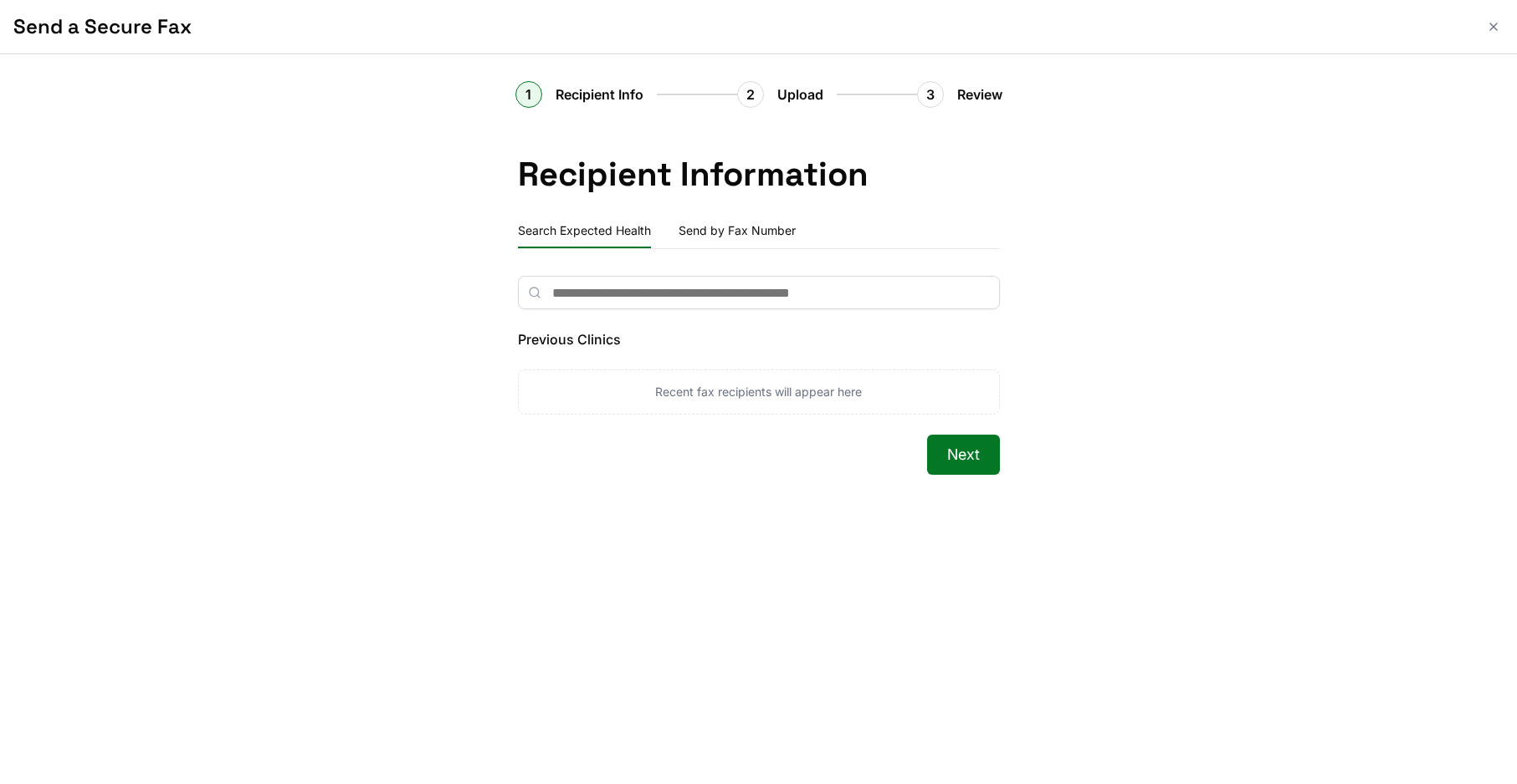
click at [638, 300] on input "text" at bounding box center [759, 292] width 482 height 33
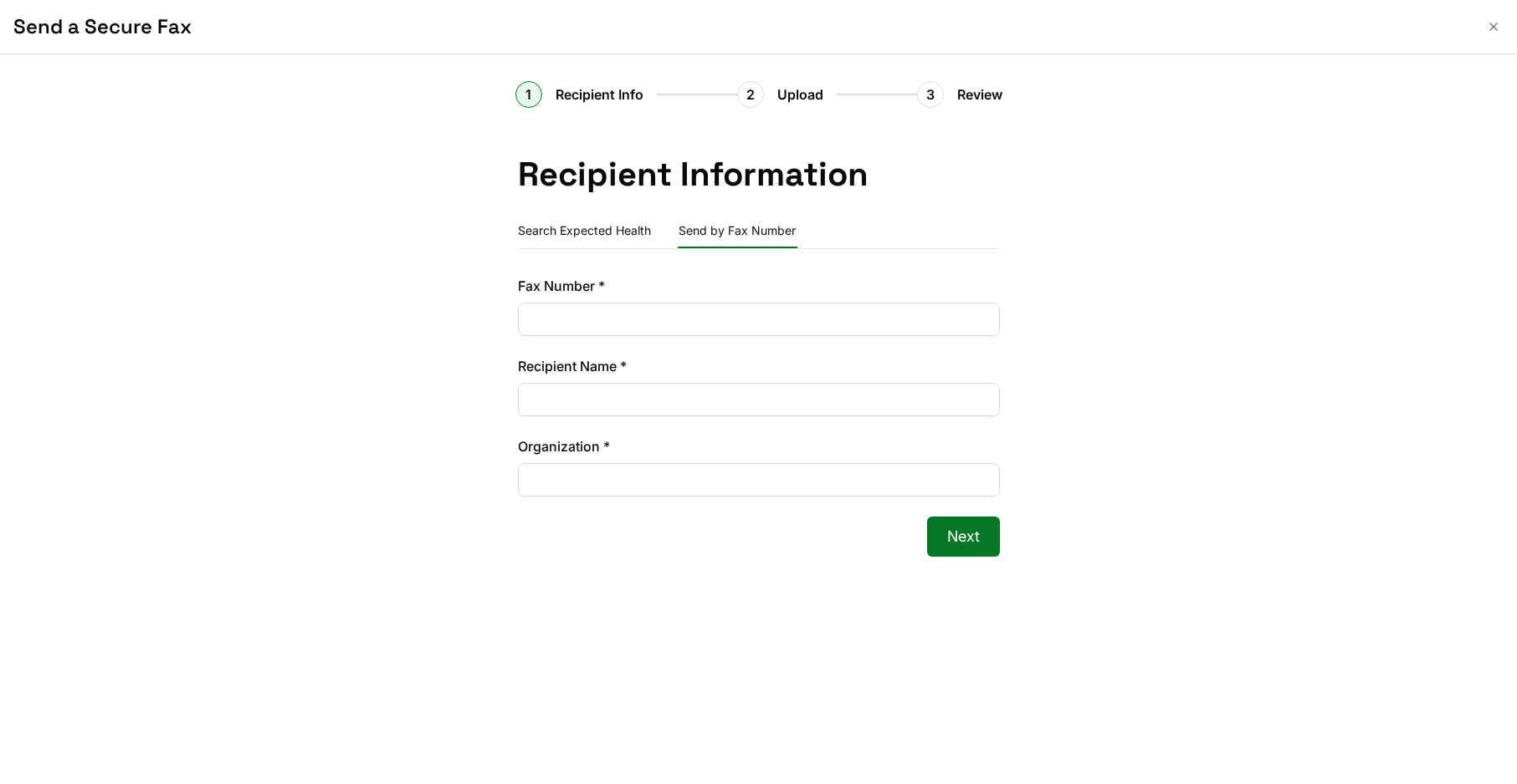
click at [714, 225] on button "Send by Fax Number" at bounding box center [738, 231] width 119 height 33
click at [596, 229] on button "Search Expected Health" at bounding box center [584, 231] width 133 height 33
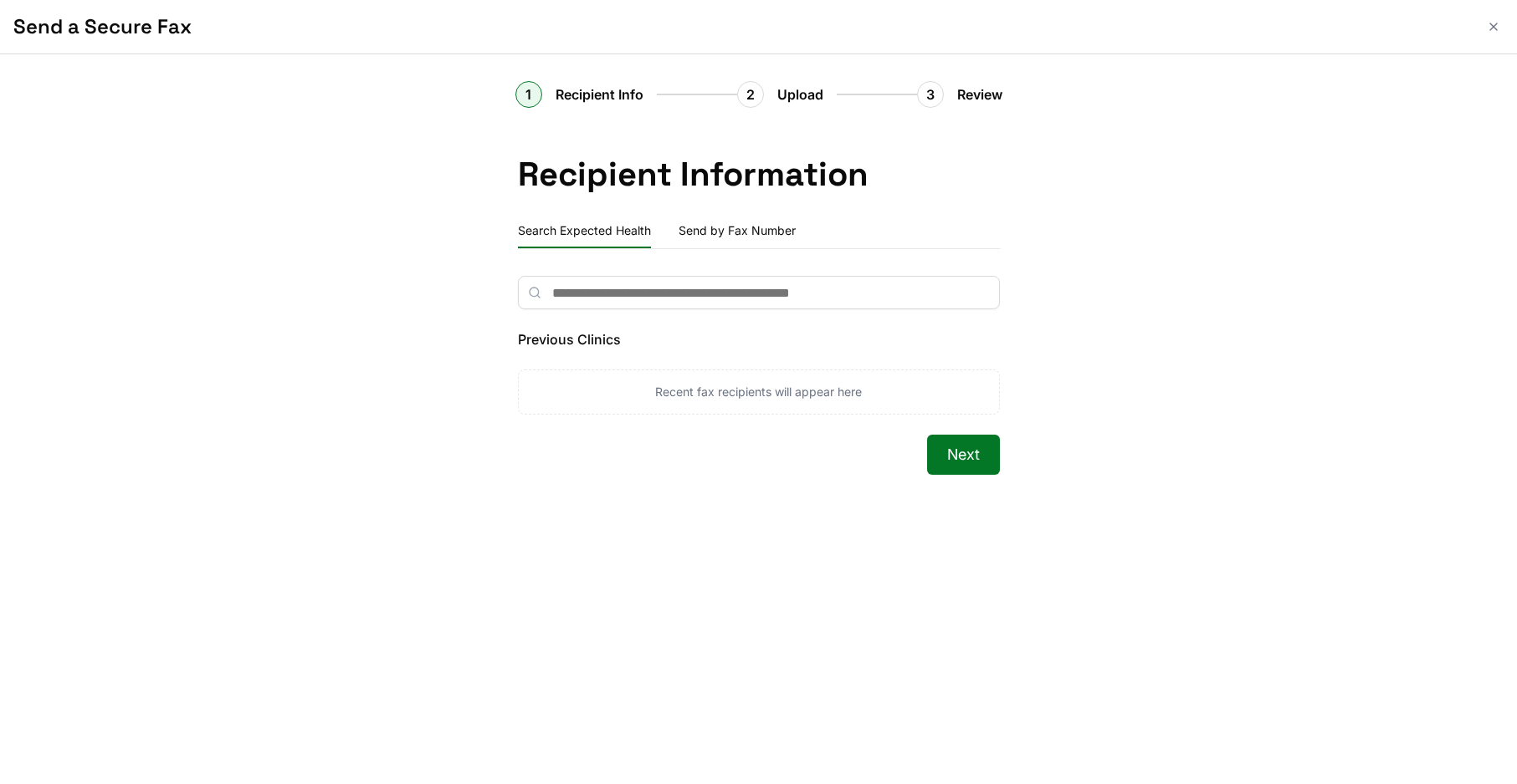
click at [641, 306] on input "text" at bounding box center [759, 292] width 482 height 33
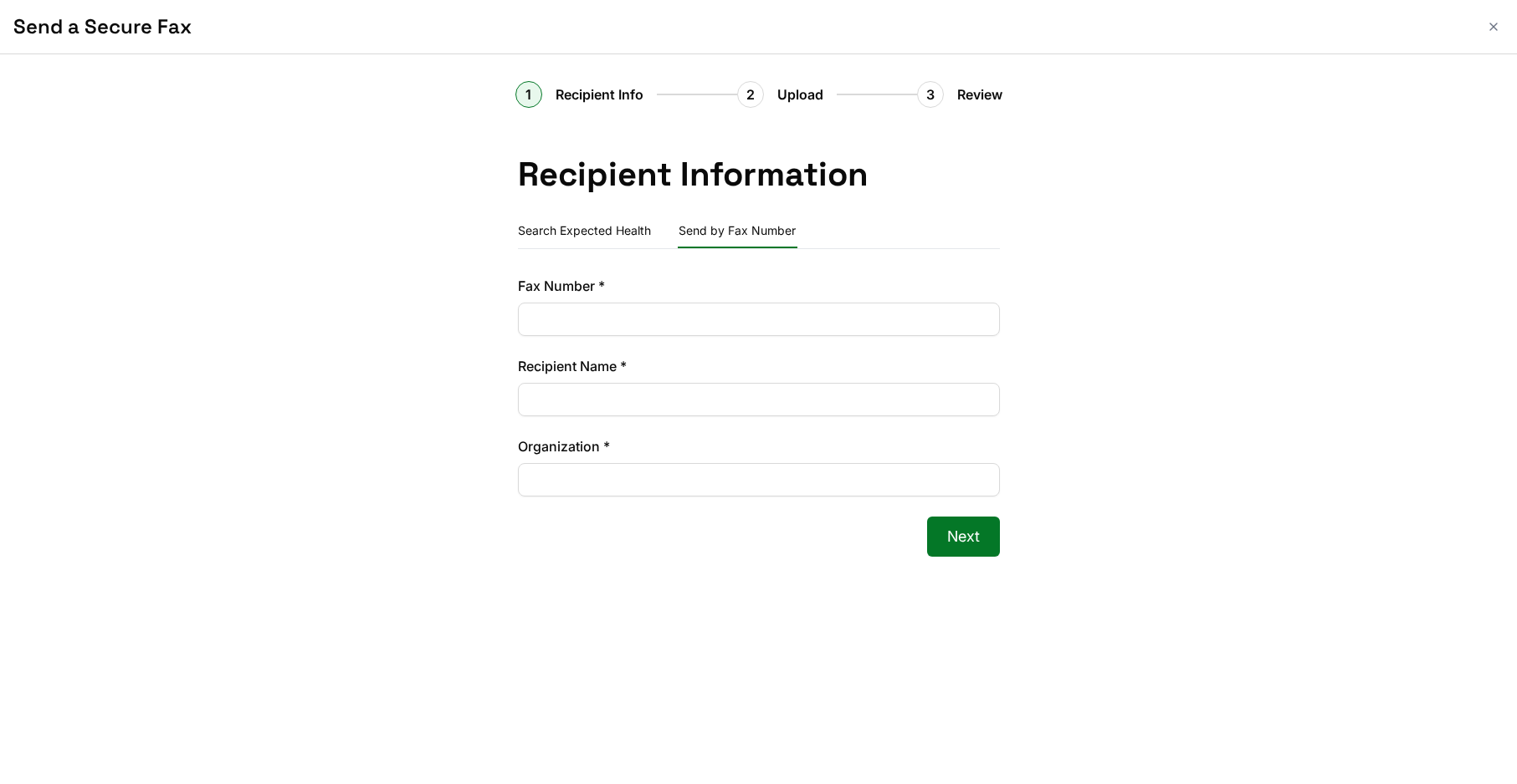
click at [735, 238] on button "Send by Fax Number" at bounding box center [738, 231] width 119 height 33
click at [624, 229] on button "Search Expected Health" at bounding box center [584, 231] width 133 height 33
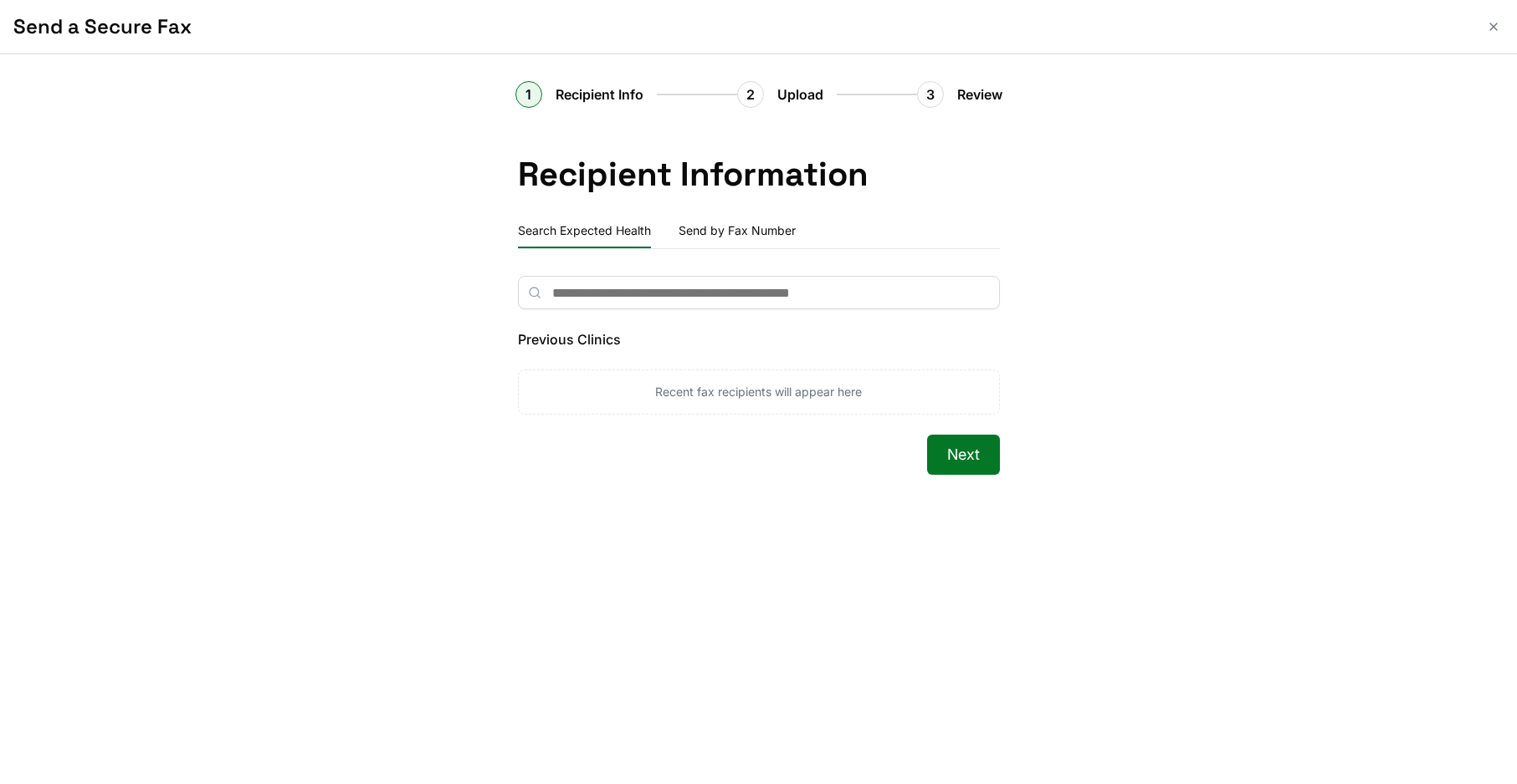
click at [627, 289] on input "text" at bounding box center [759, 292] width 482 height 33
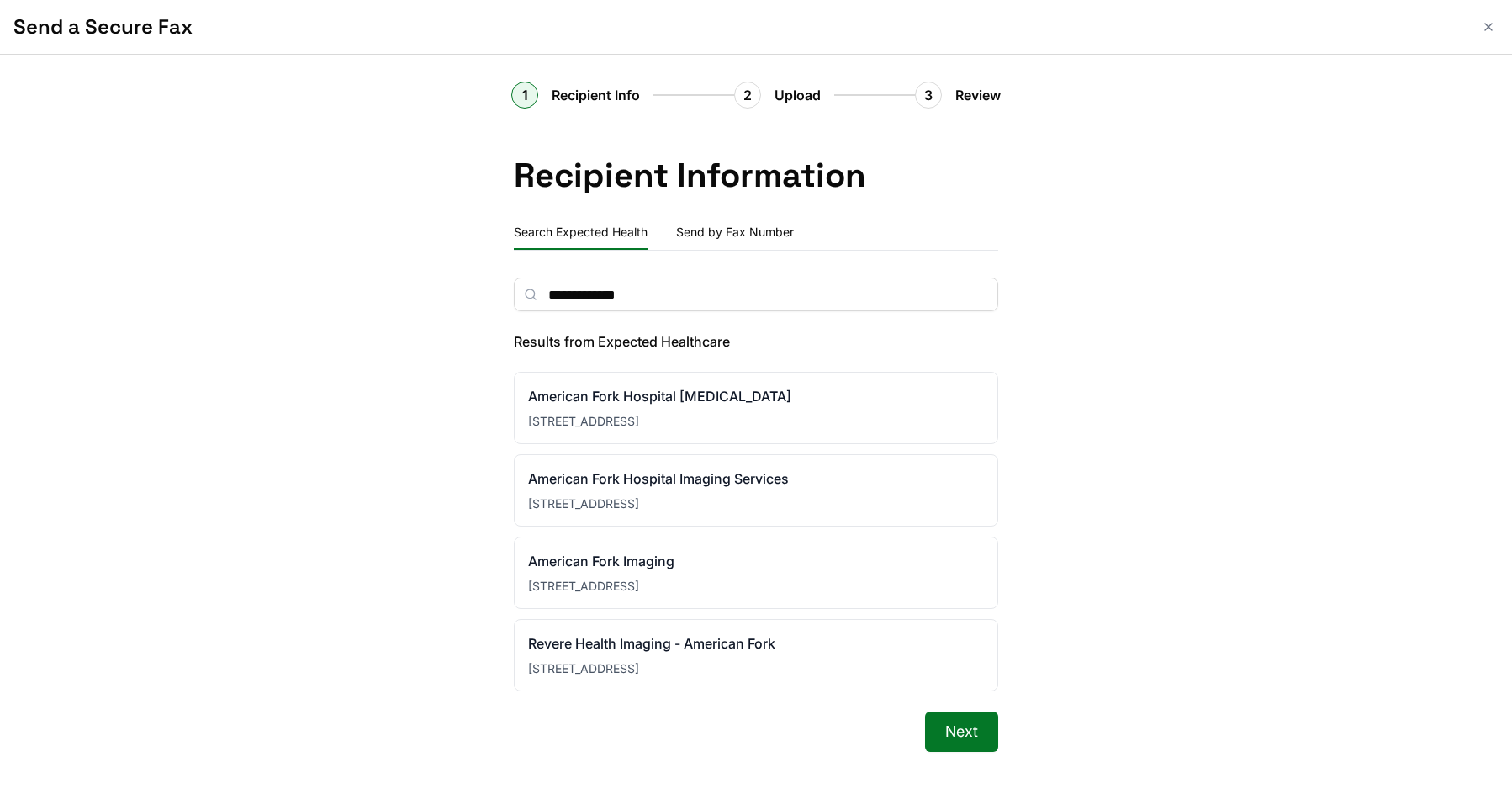
drag, startPoint x: 509, startPoint y: 340, endPoint x: 667, endPoint y: 340, distance: 158.0
click at [667, 340] on div "**********" at bounding box center [756, 494] width 796 height 678
click at [527, 338] on label "Results from Expected Healthcare" at bounding box center [756, 342] width 485 height 21
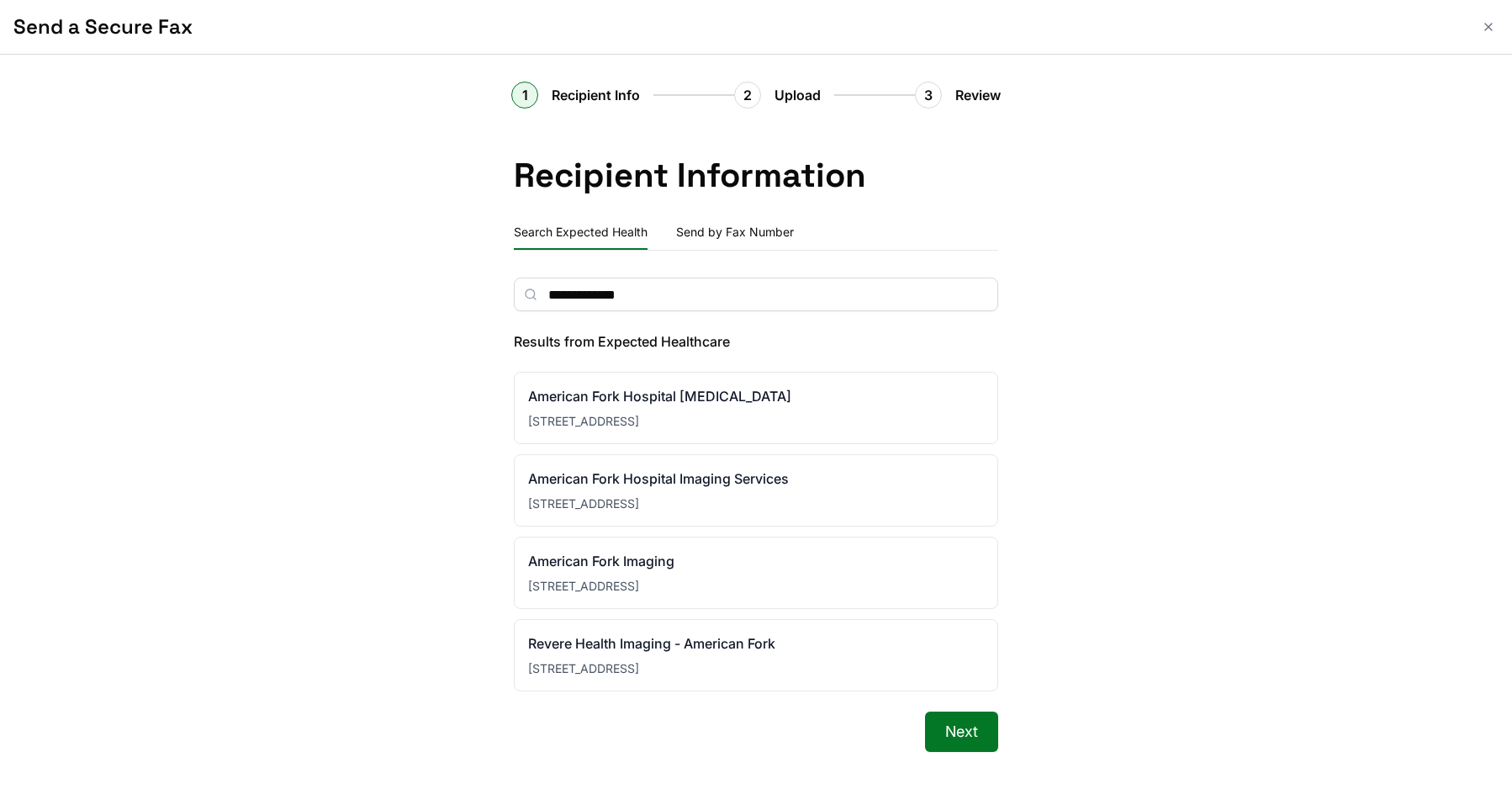
click at [729, 292] on input "**********" at bounding box center [756, 294] width 485 height 33
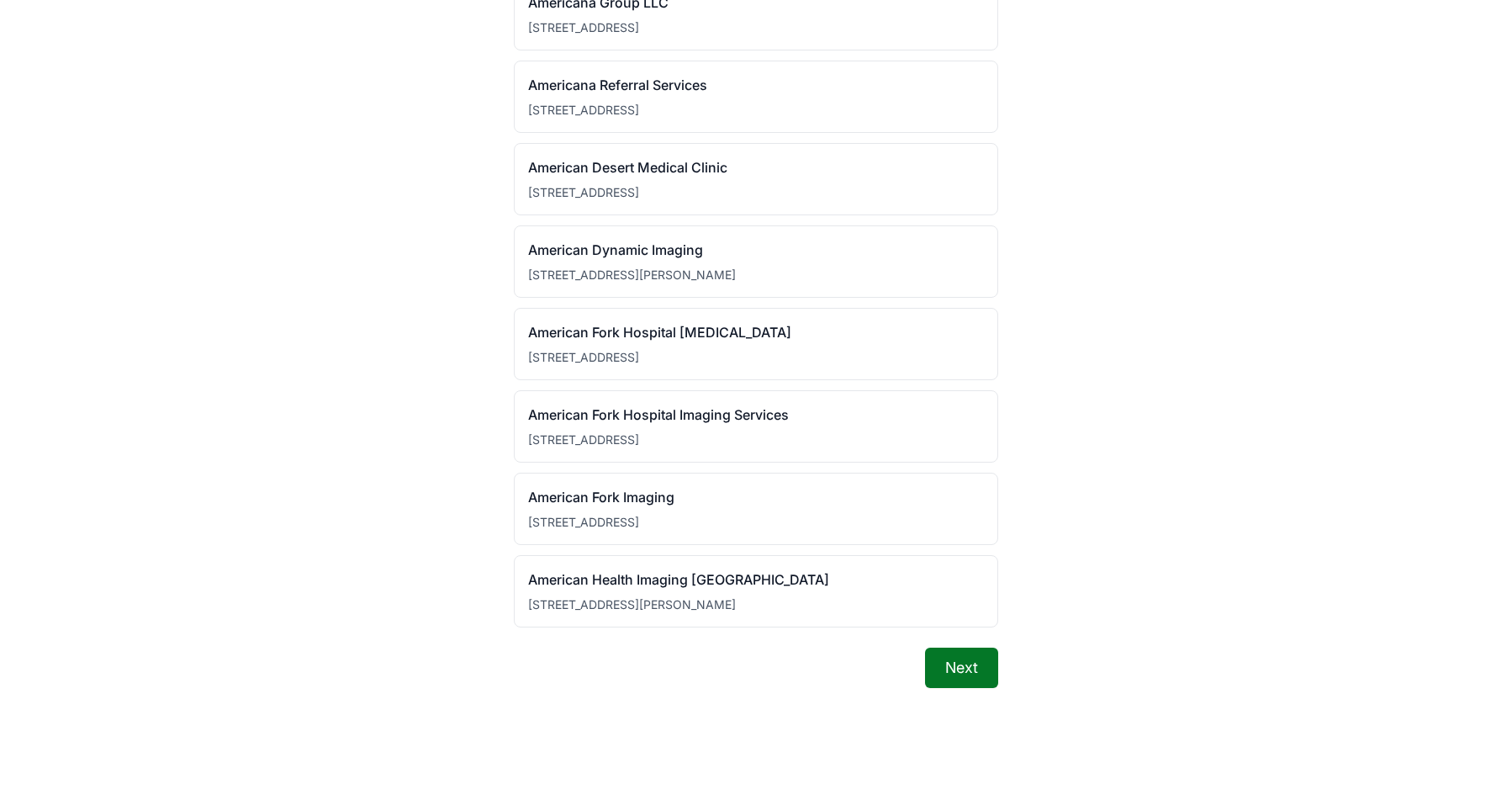
click at [905, 682] on div "Next" at bounding box center [756, 708] width 485 height 121
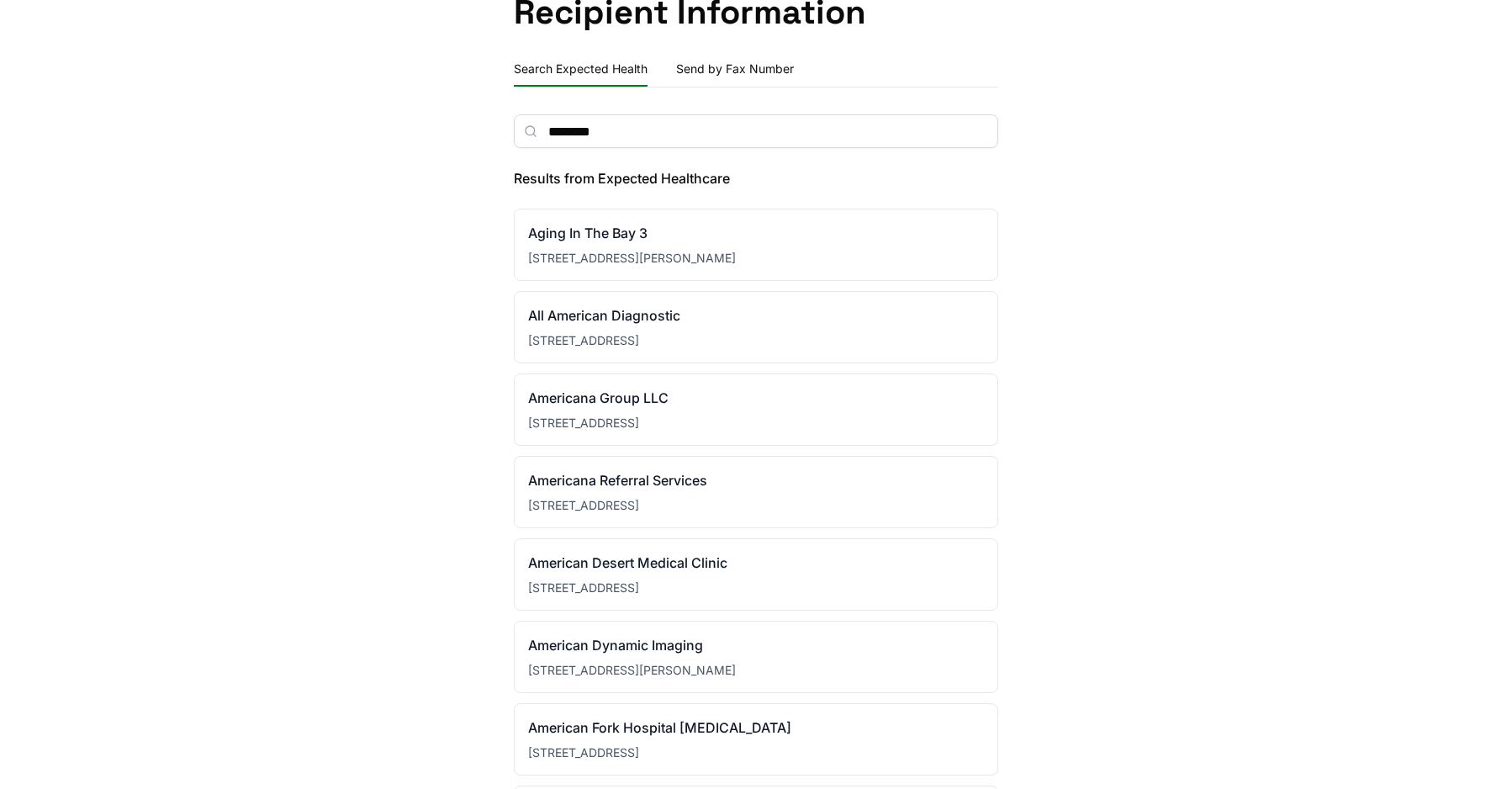
scroll to position [138, 0]
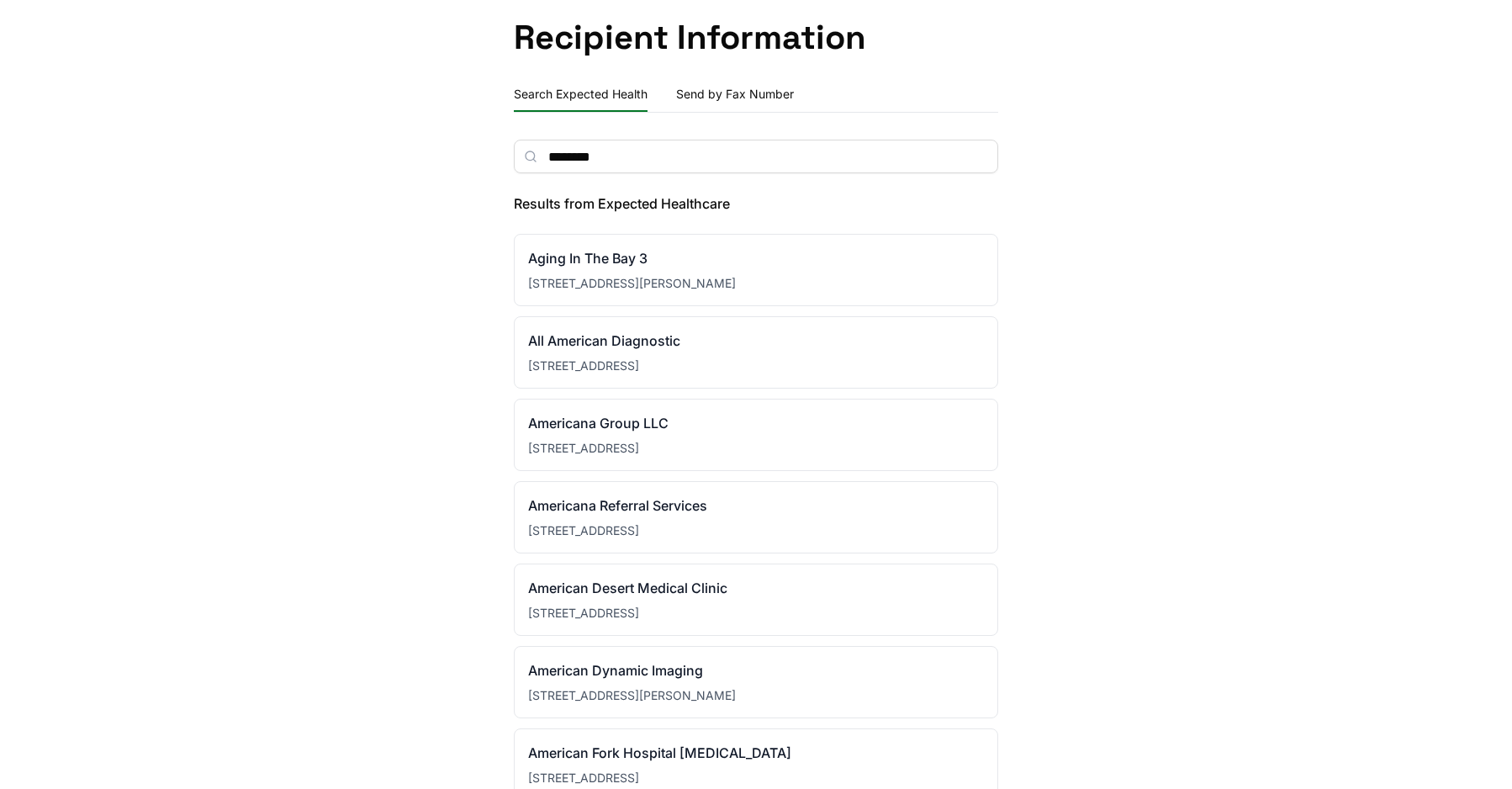
click at [664, 162] on input "********" at bounding box center [756, 156] width 485 height 33
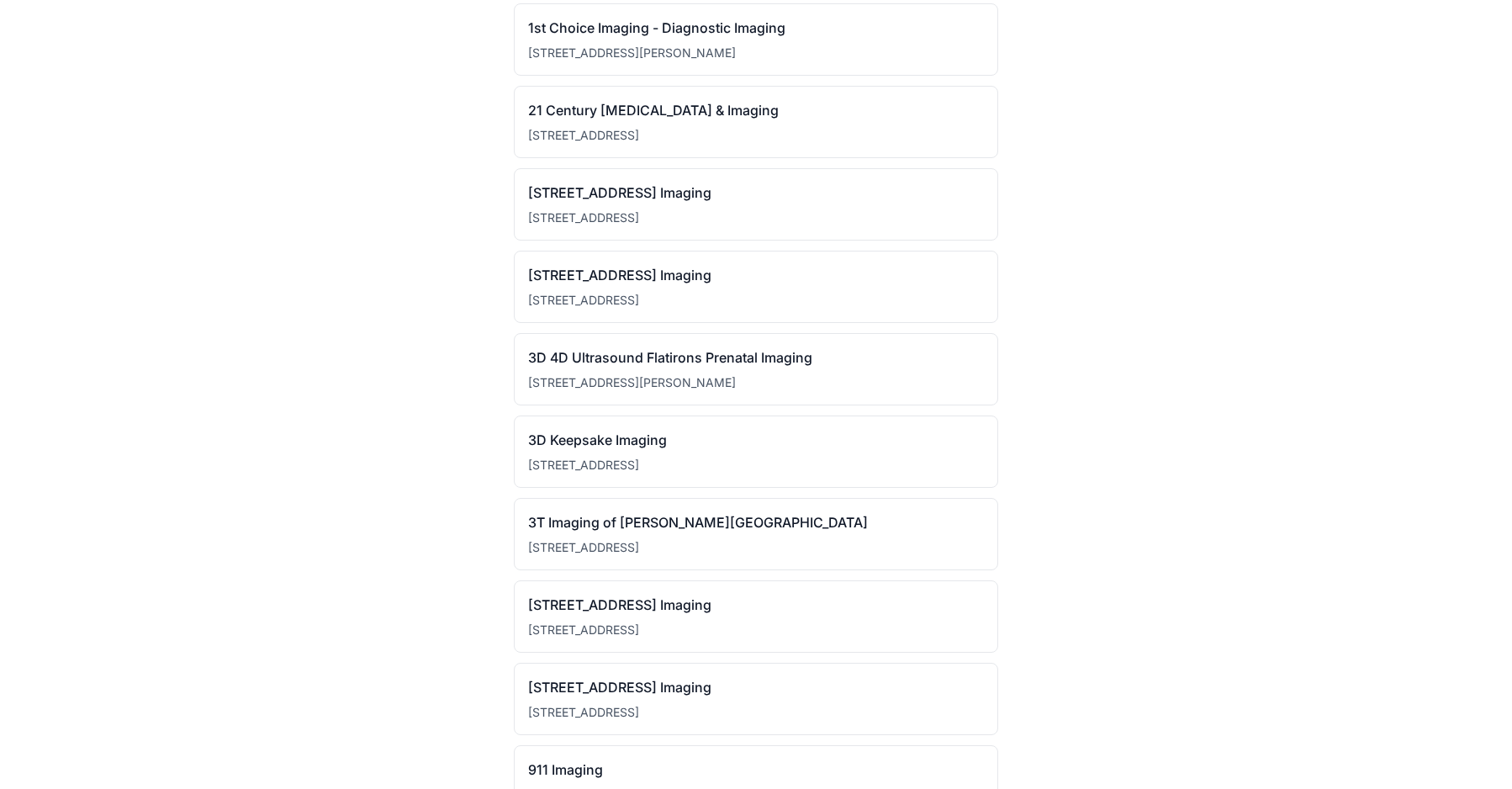
scroll to position [170, 0]
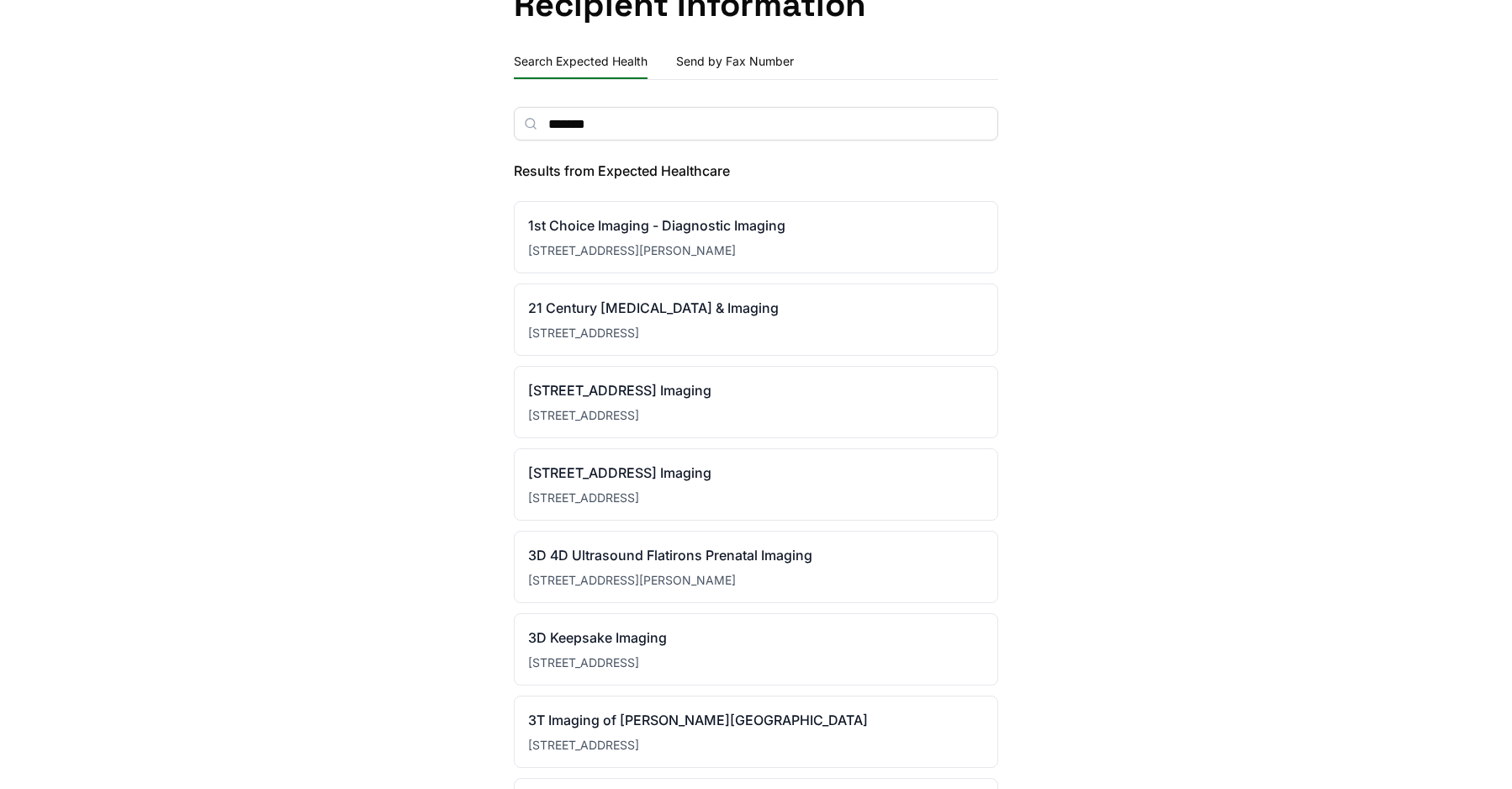
type input "*******"
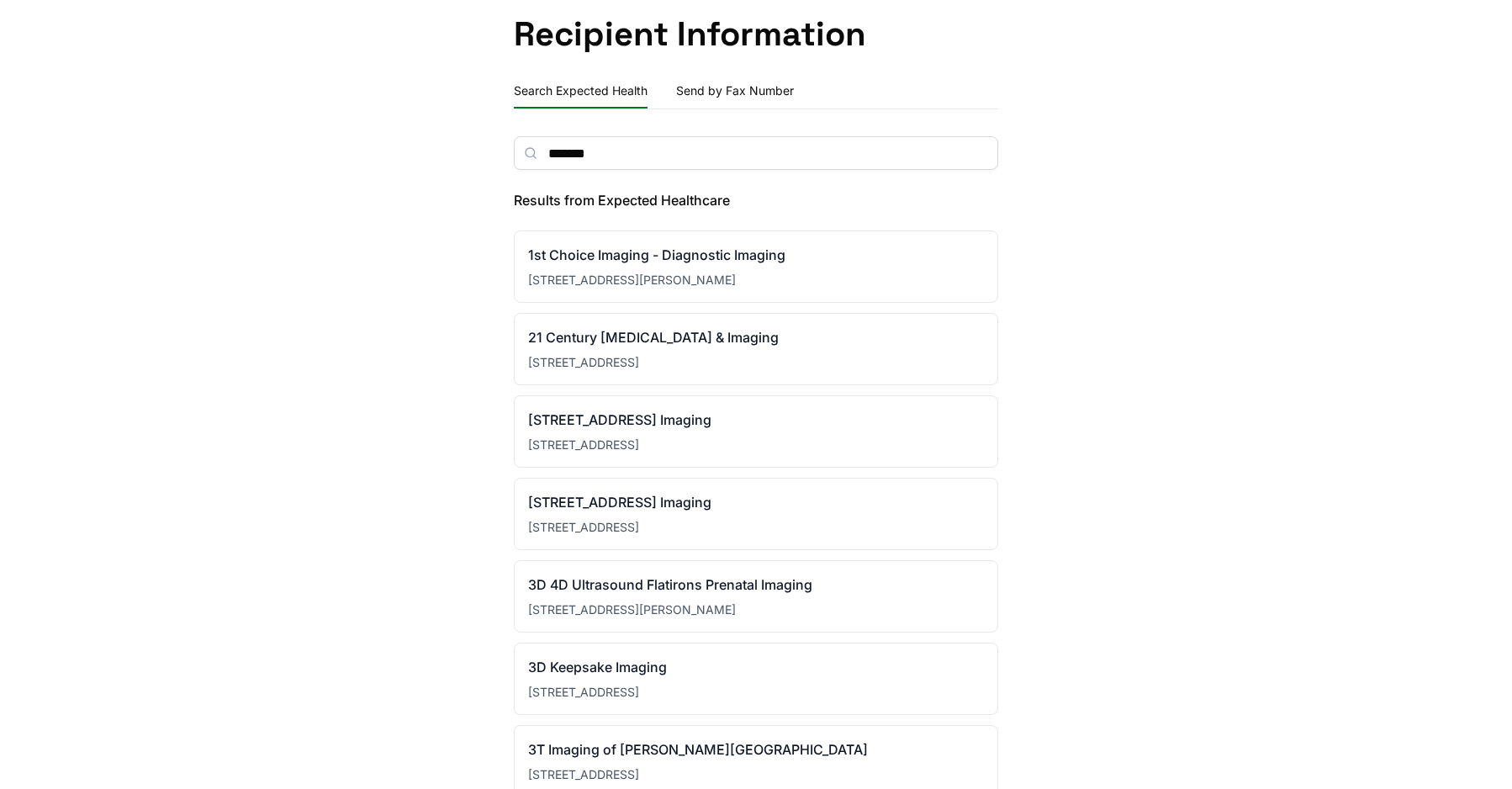
scroll to position [0, 0]
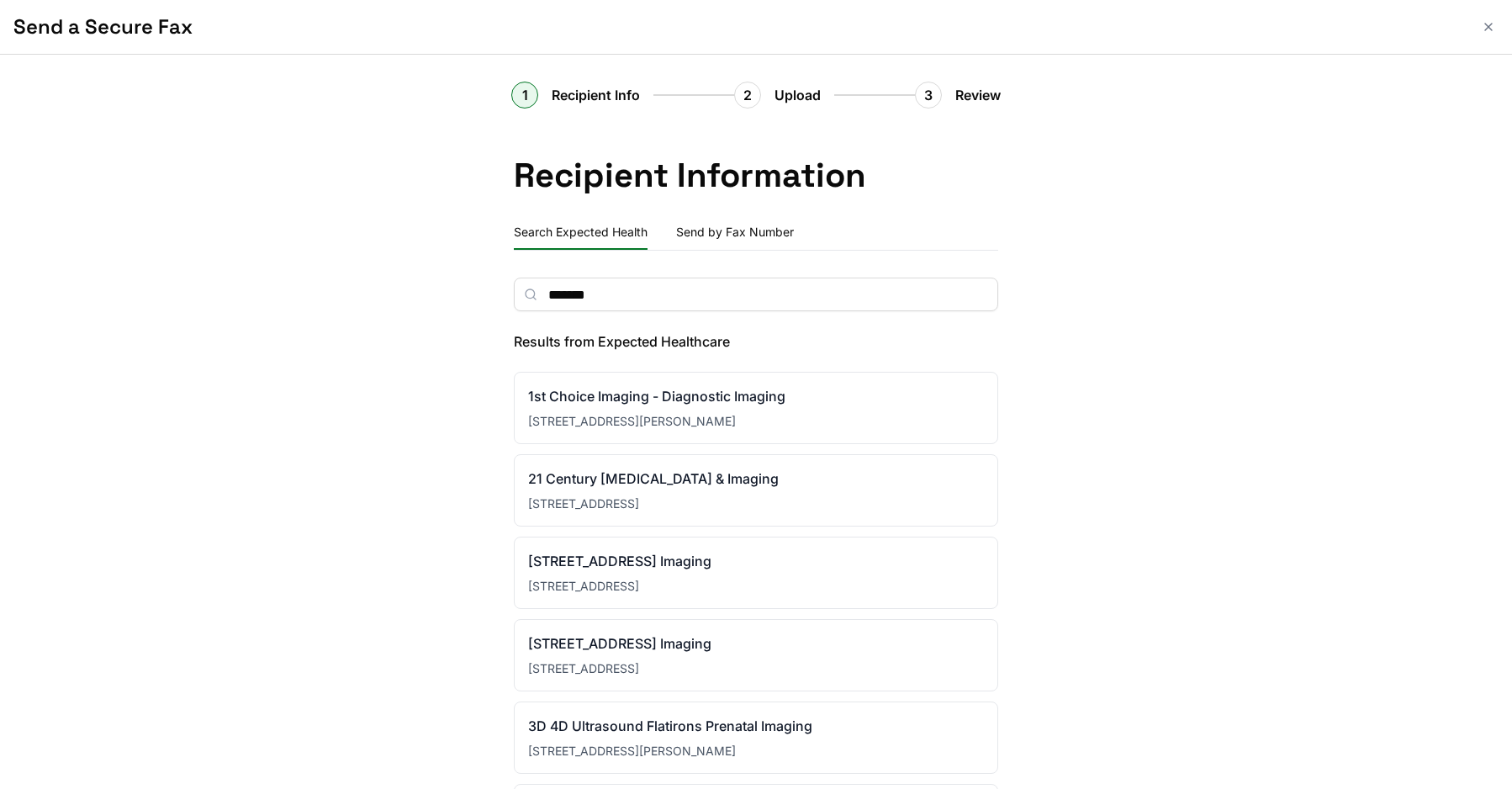
click at [1490, 27] on icon "Close" at bounding box center [1489, 27] width 7 height 7
